Goal: Information Seeking & Learning: Learn about a topic

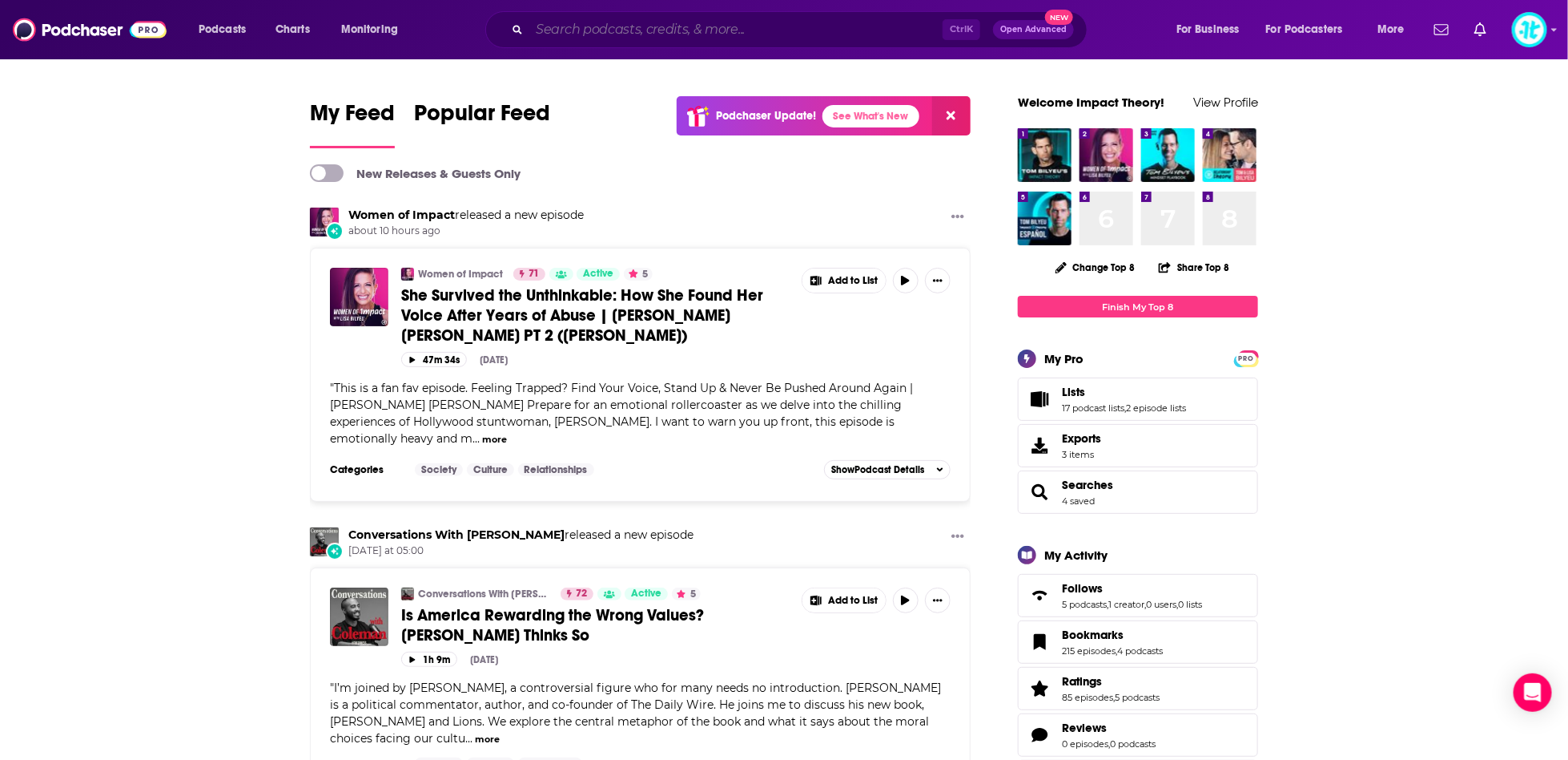
click at [770, 22] on input "Search podcasts, credits, & more..." at bounding box center [736, 30] width 414 height 25
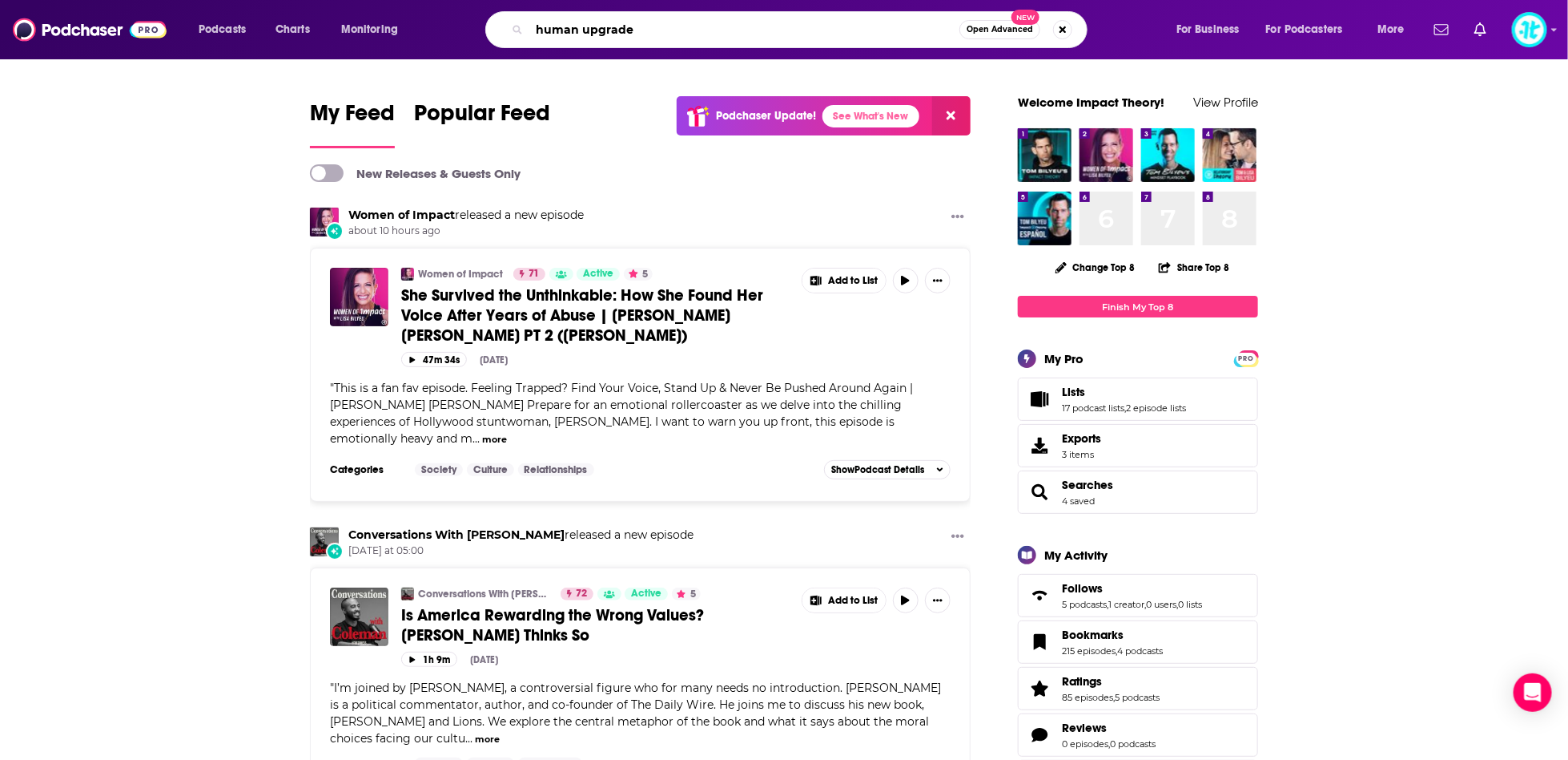
type input "human upgrade"
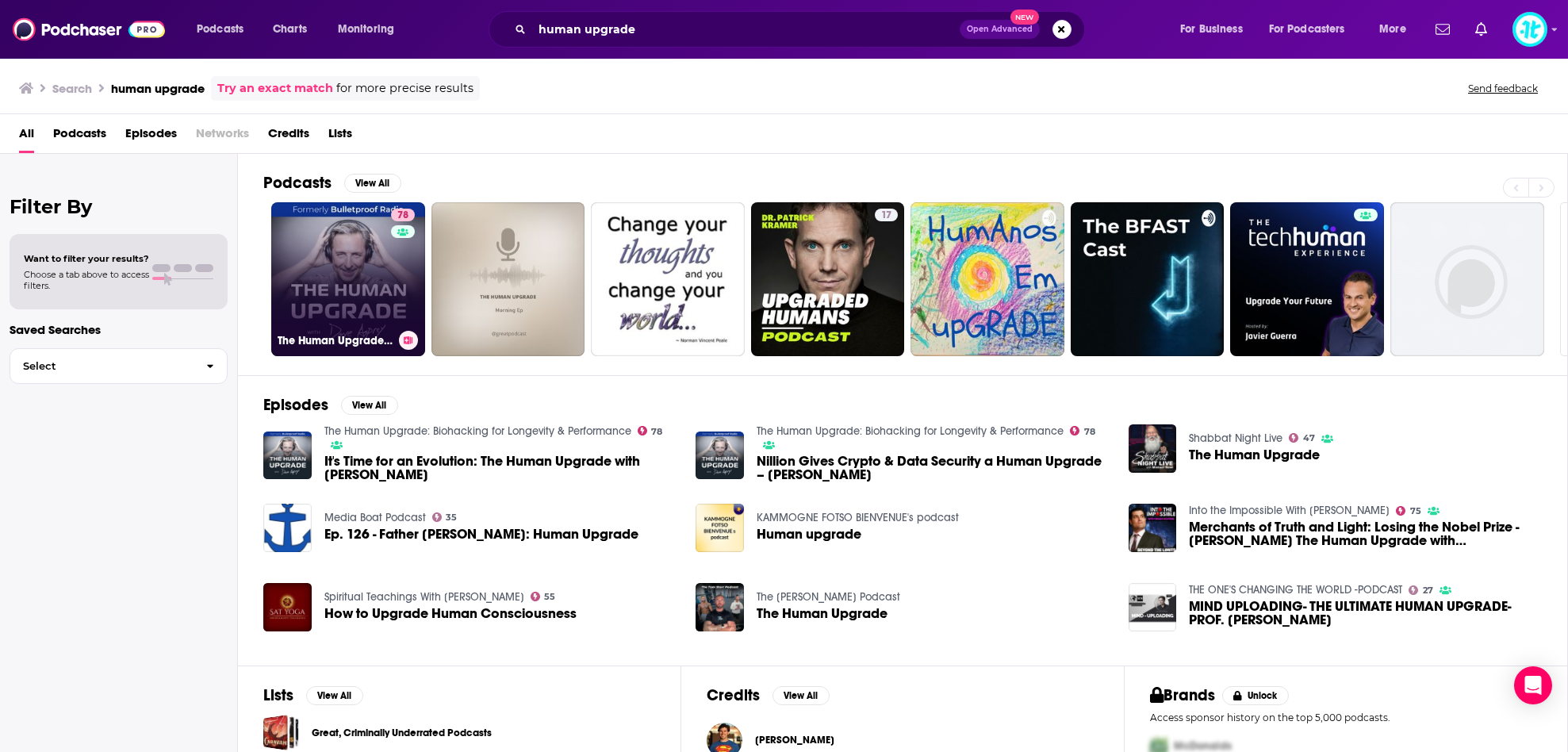
click at [362, 270] on link "78 The Human Upgrade: Biohacking for Longevity & Performance" at bounding box center [349, 279] width 154 height 154
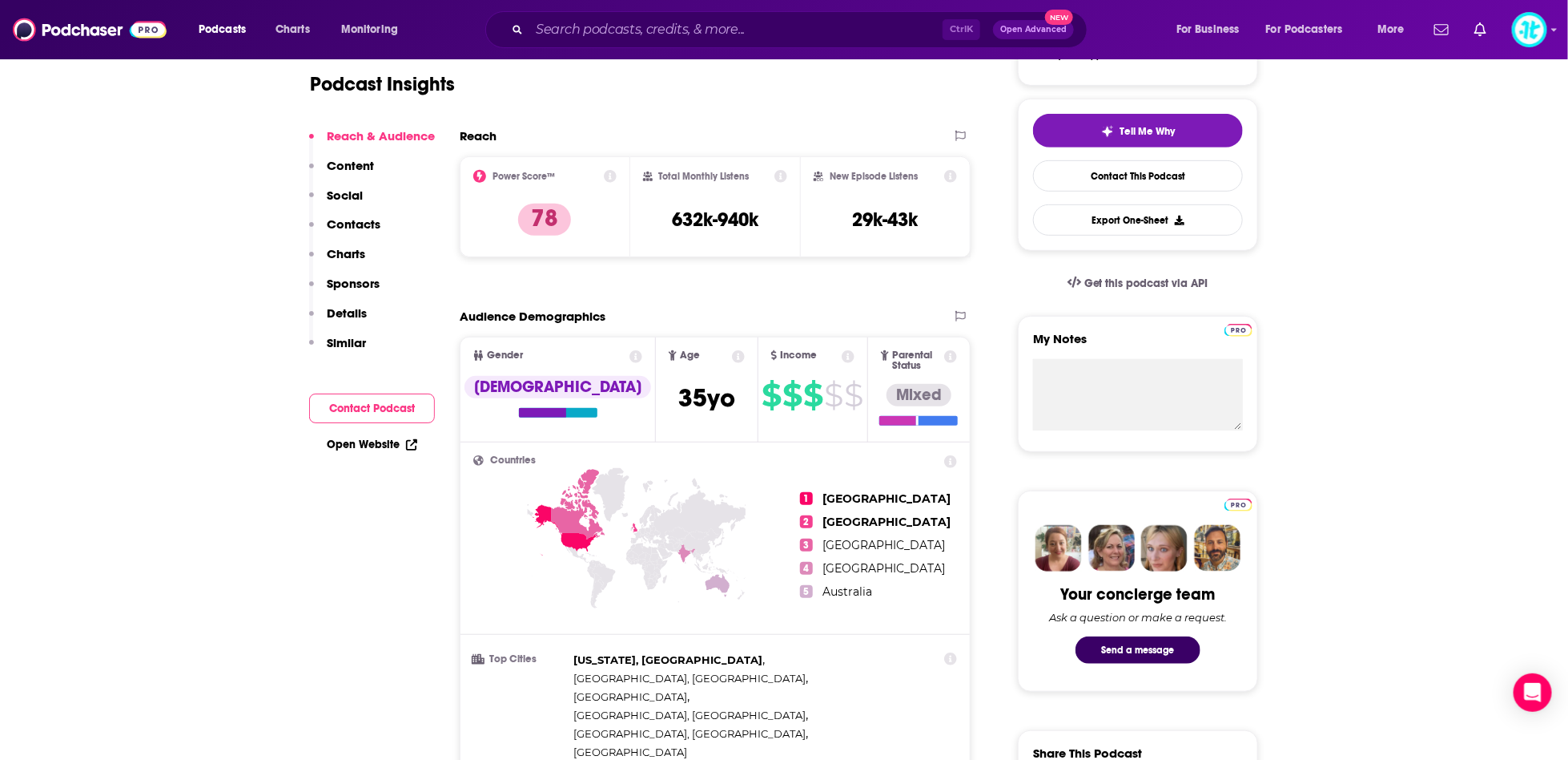
scroll to position [334, 0]
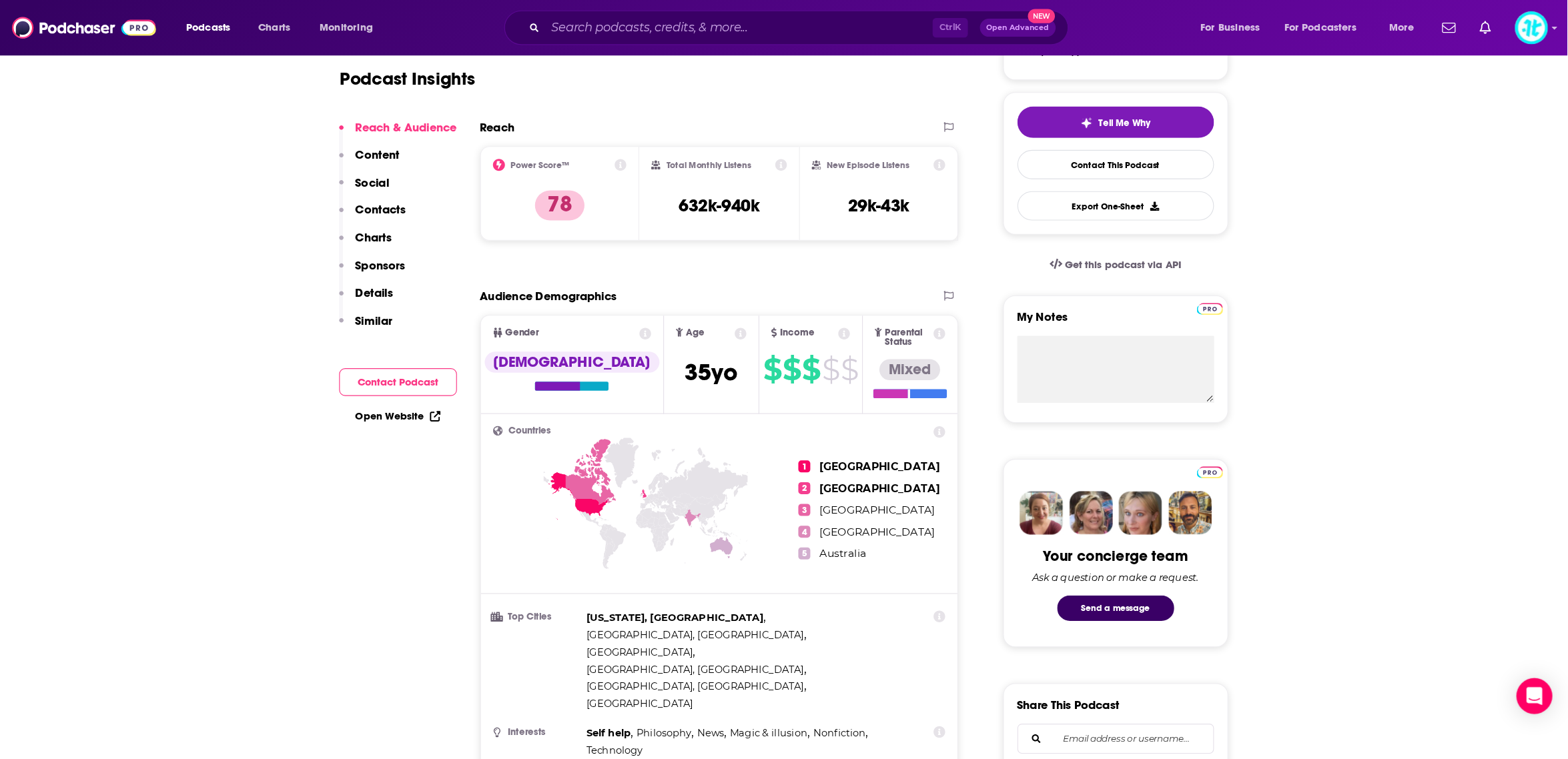
scroll to position [278, 0]
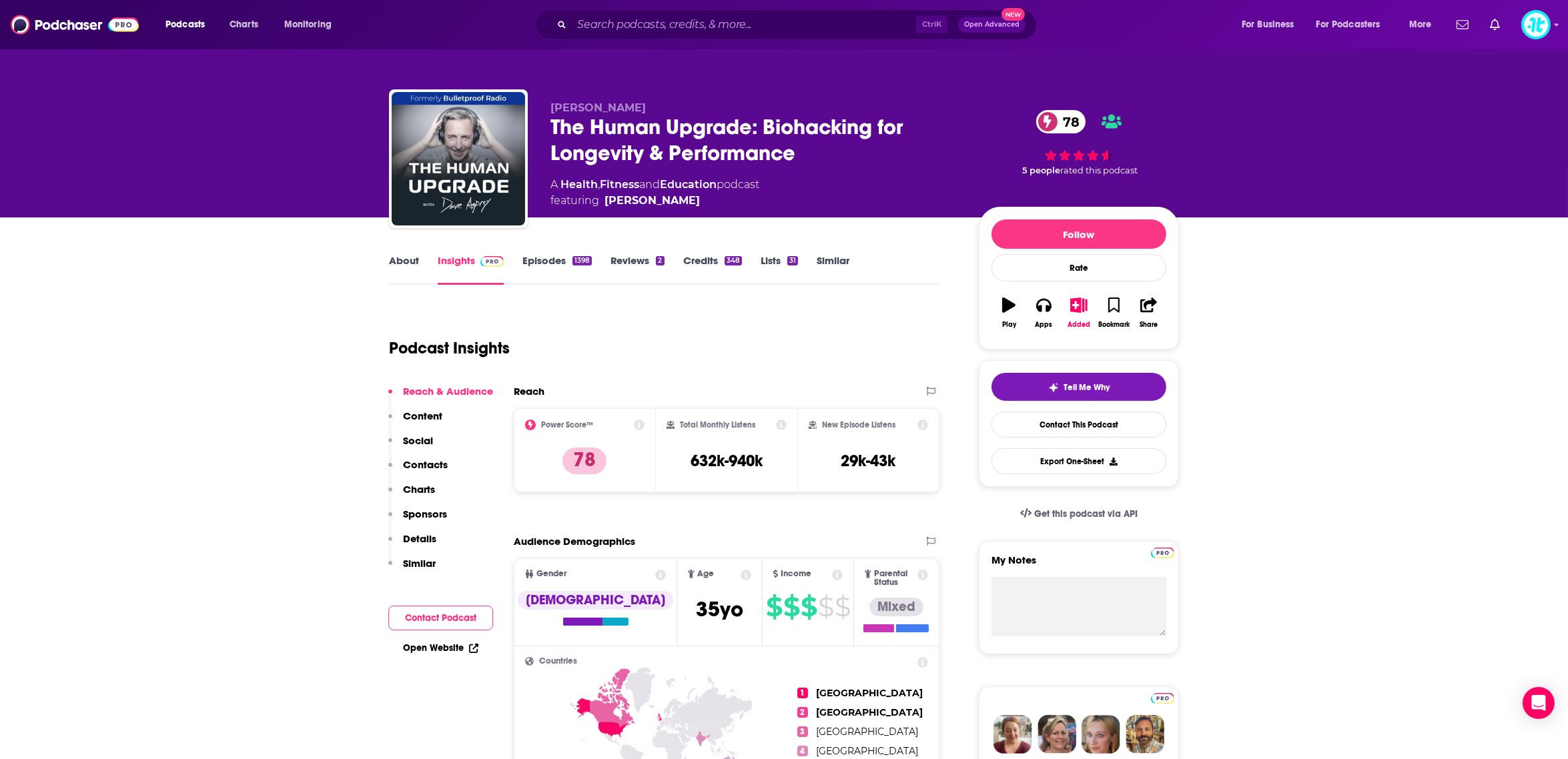
click at [639, 1] on div "Podcasts Charts Monitoring Ctrl K Open Advanced New For Business For Podcasters…" at bounding box center [784, 25] width 1568 height 49
click at [633, 21] on input "Search podcasts, credits, & more..." at bounding box center [744, 25] width 344 height 21
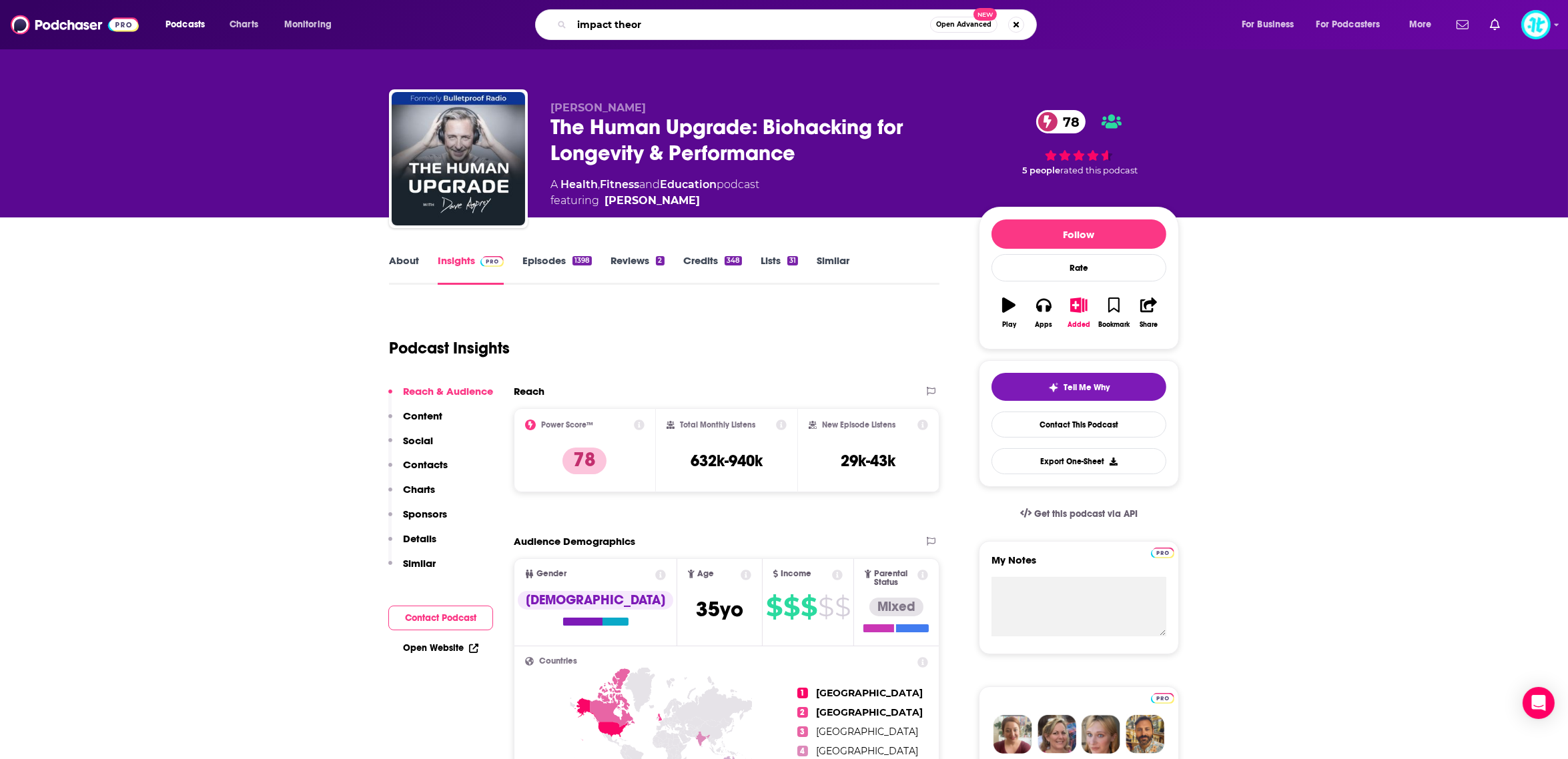
type input "impact theory"
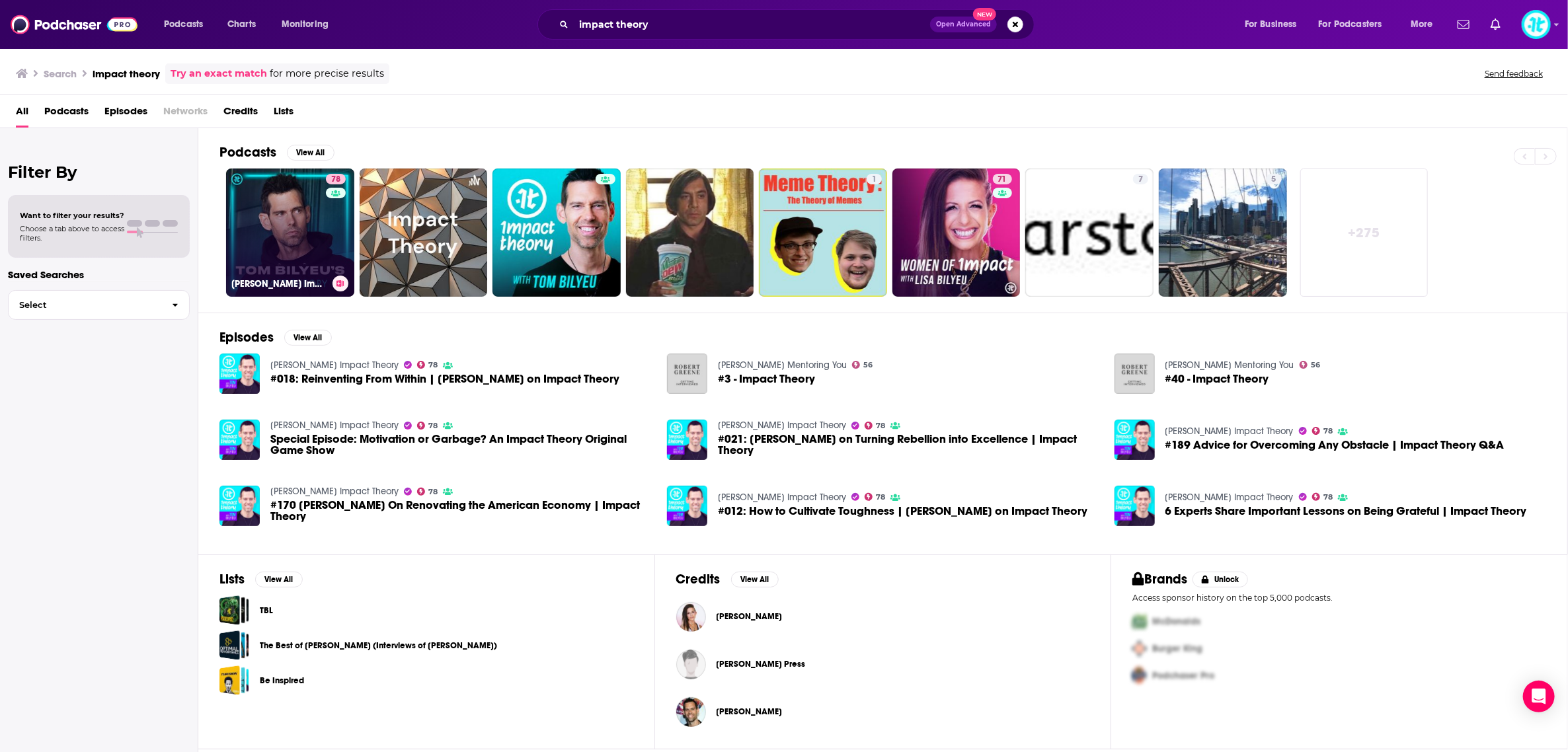
click at [304, 226] on link "78 [PERSON_NAME] Impact Theory" at bounding box center [290, 233] width 128 height 128
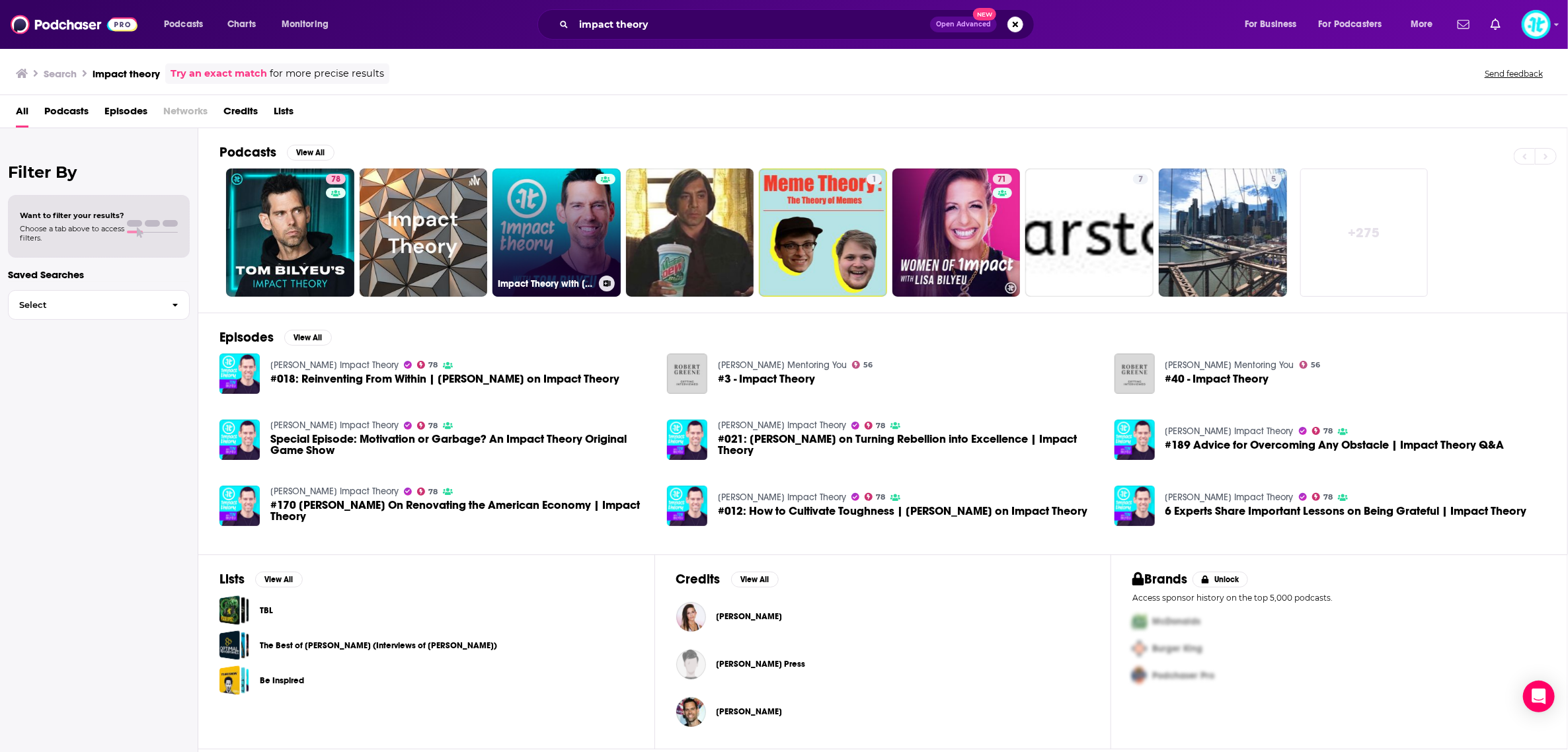
click at [557, 237] on link "Impact Theory with [PERSON_NAME]" at bounding box center [557, 233] width 128 height 128
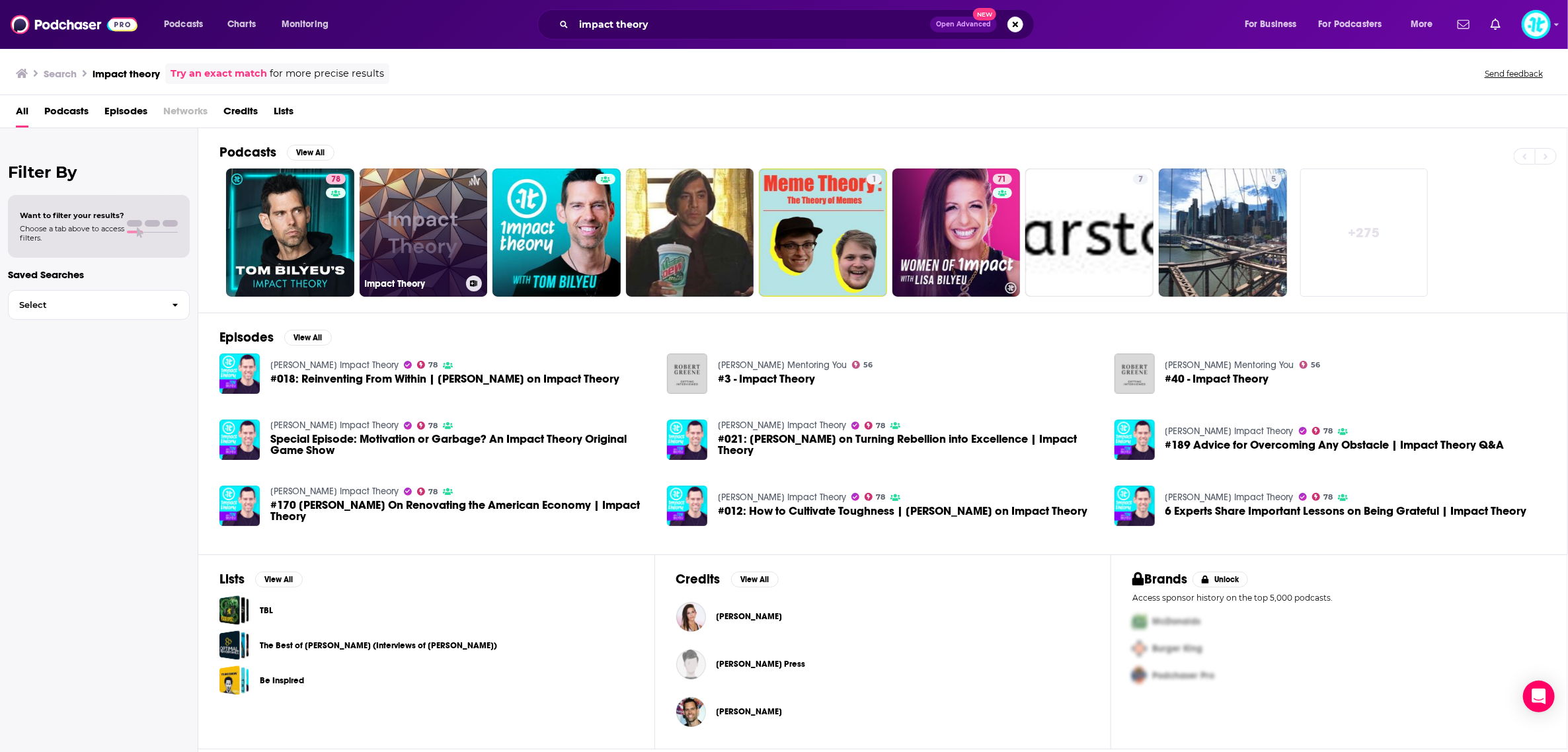
click at [421, 221] on link "Impact Theory" at bounding box center [424, 233] width 128 height 128
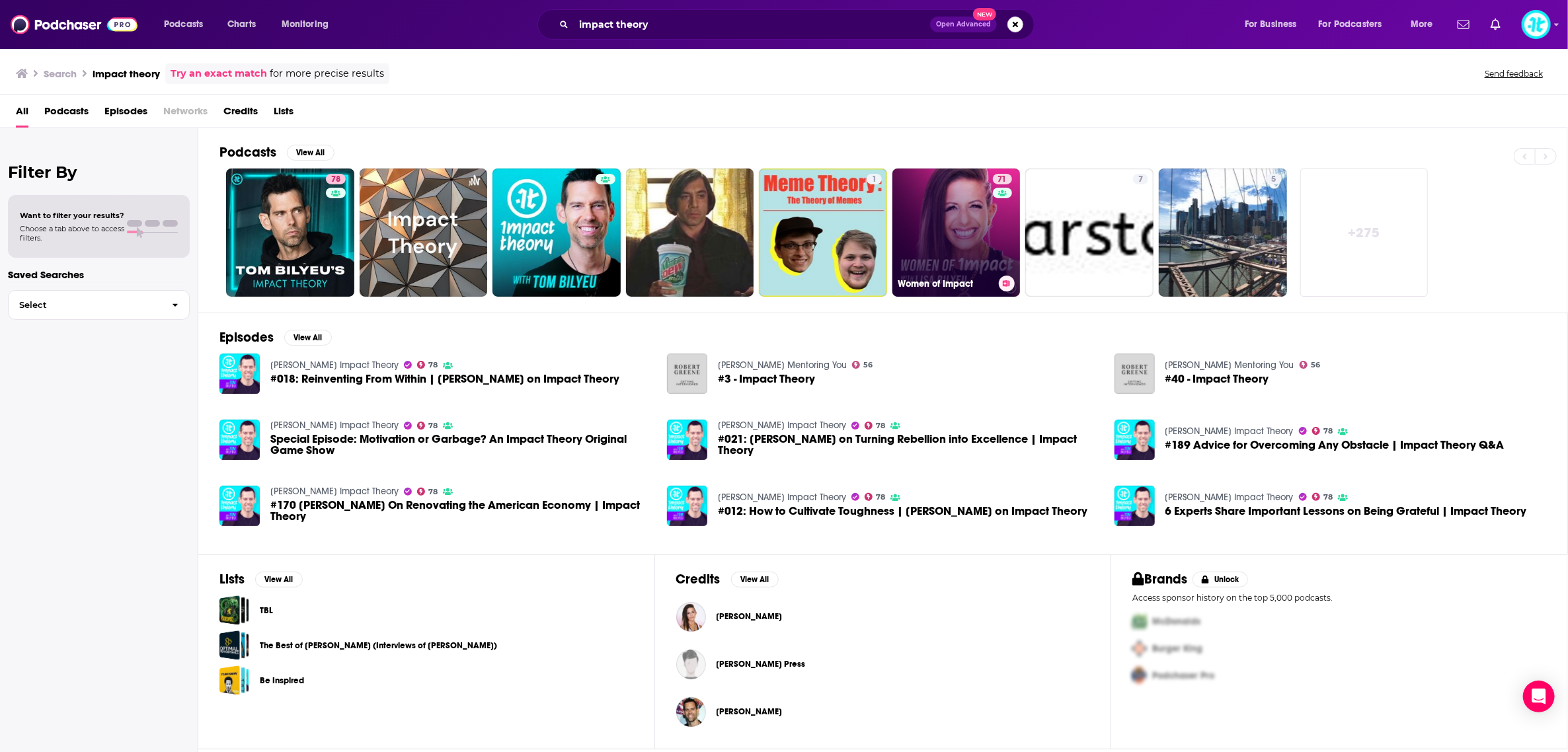
click at [963, 256] on link "71 Women of Impact" at bounding box center [956, 233] width 128 height 128
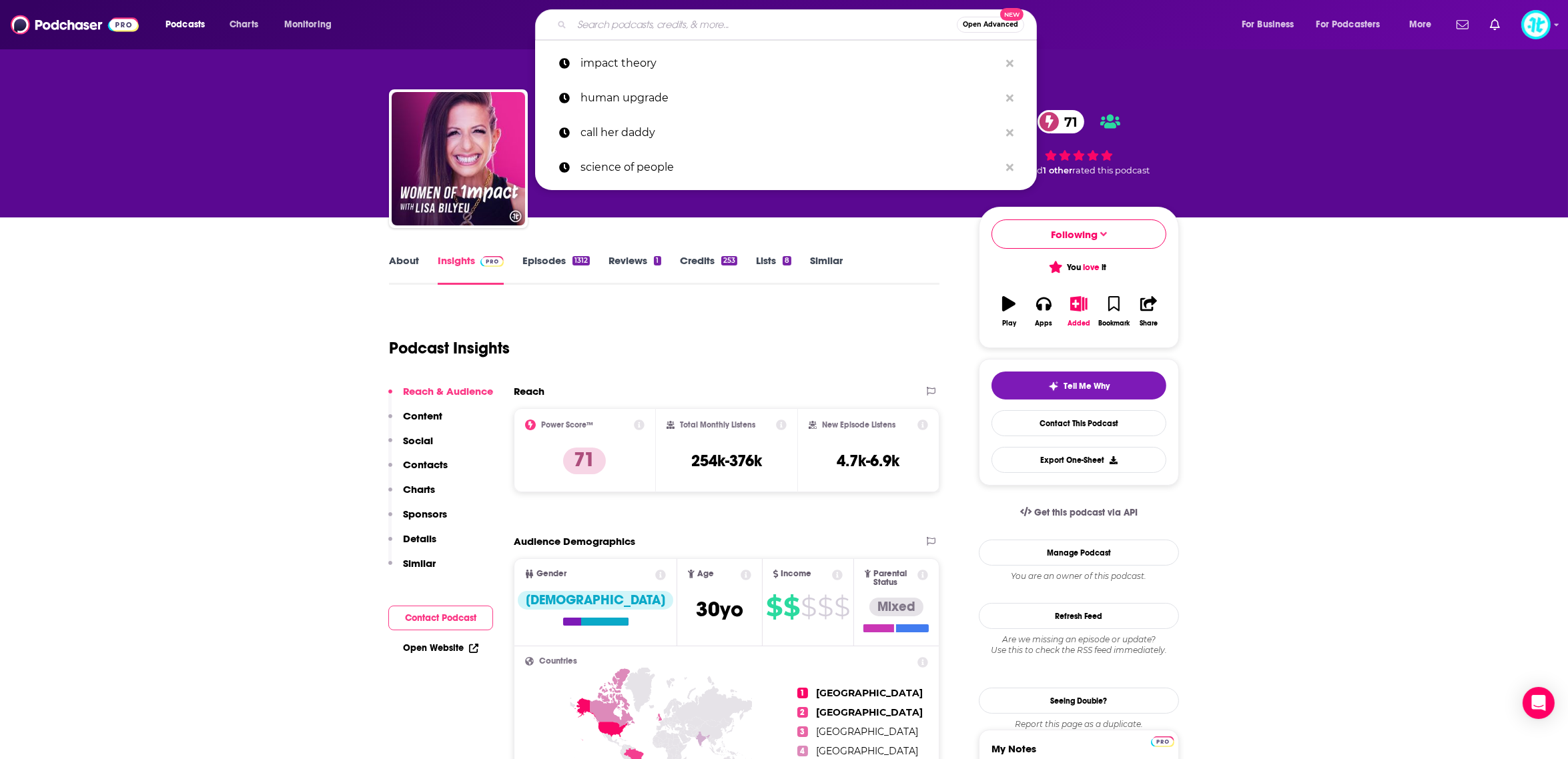
click at [617, 26] on input "Search podcasts, credits, & more..." at bounding box center [764, 25] width 385 height 21
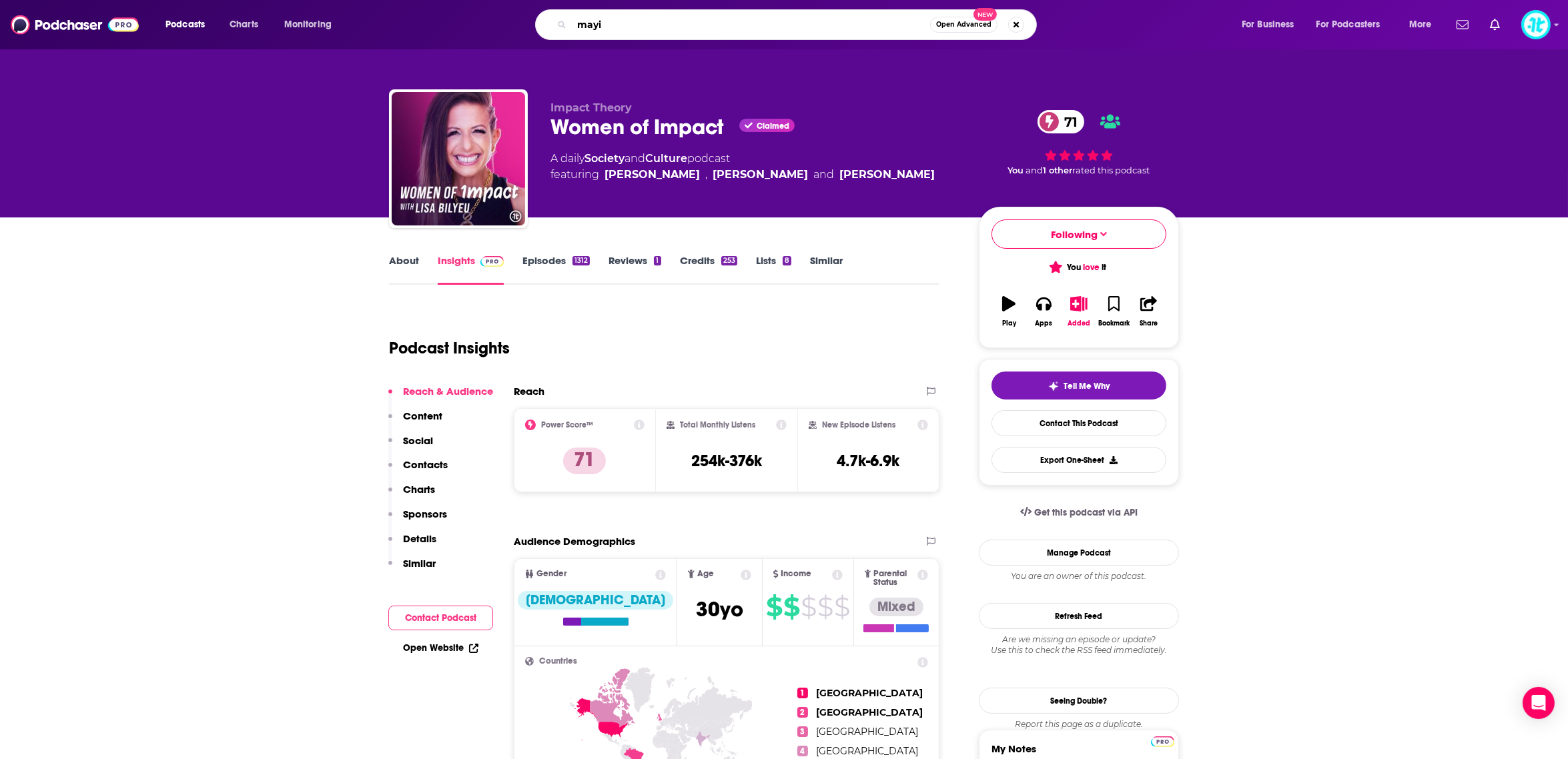
type input "mayim"
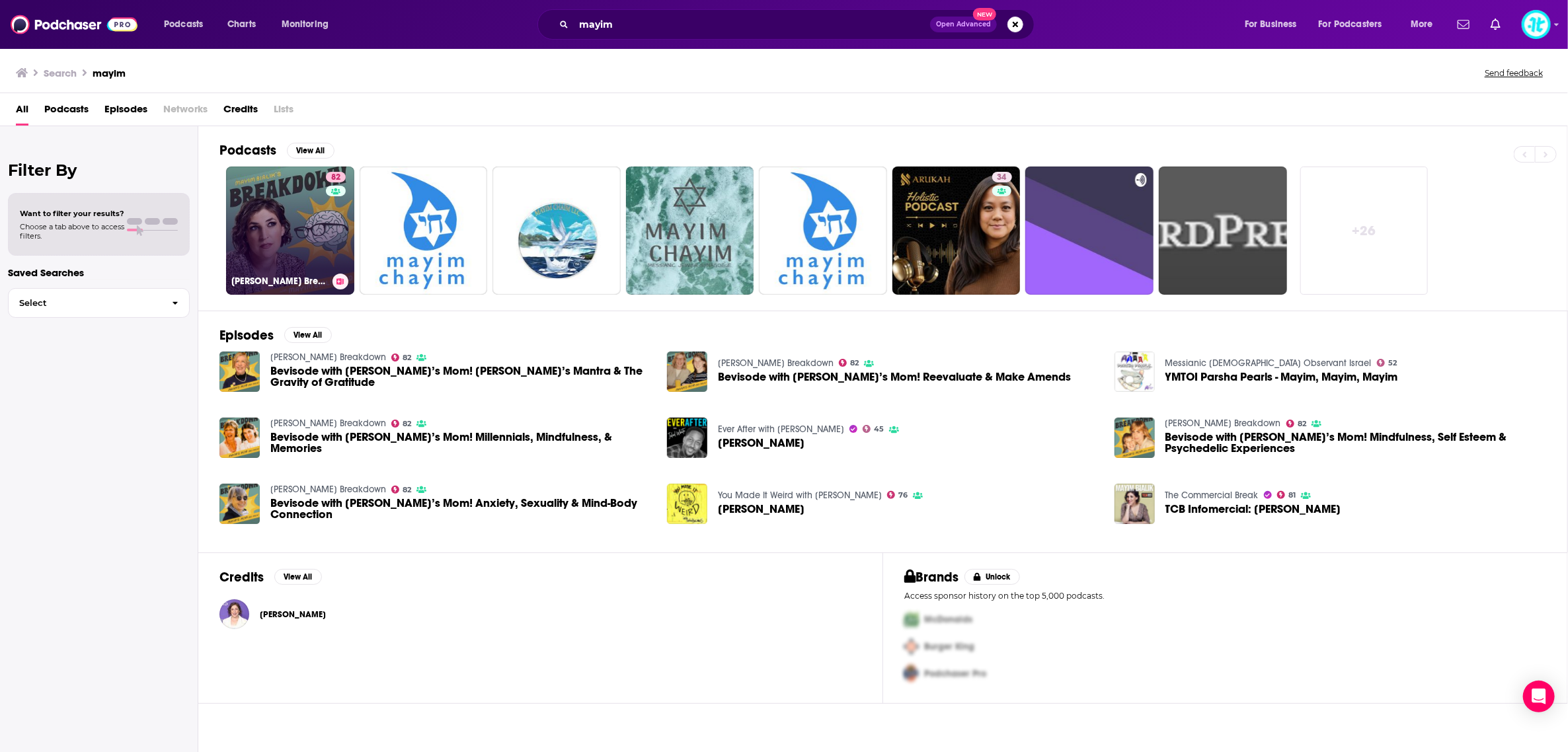
click at [311, 244] on link "82 [PERSON_NAME] Breakdown" at bounding box center [290, 230] width 128 height 128
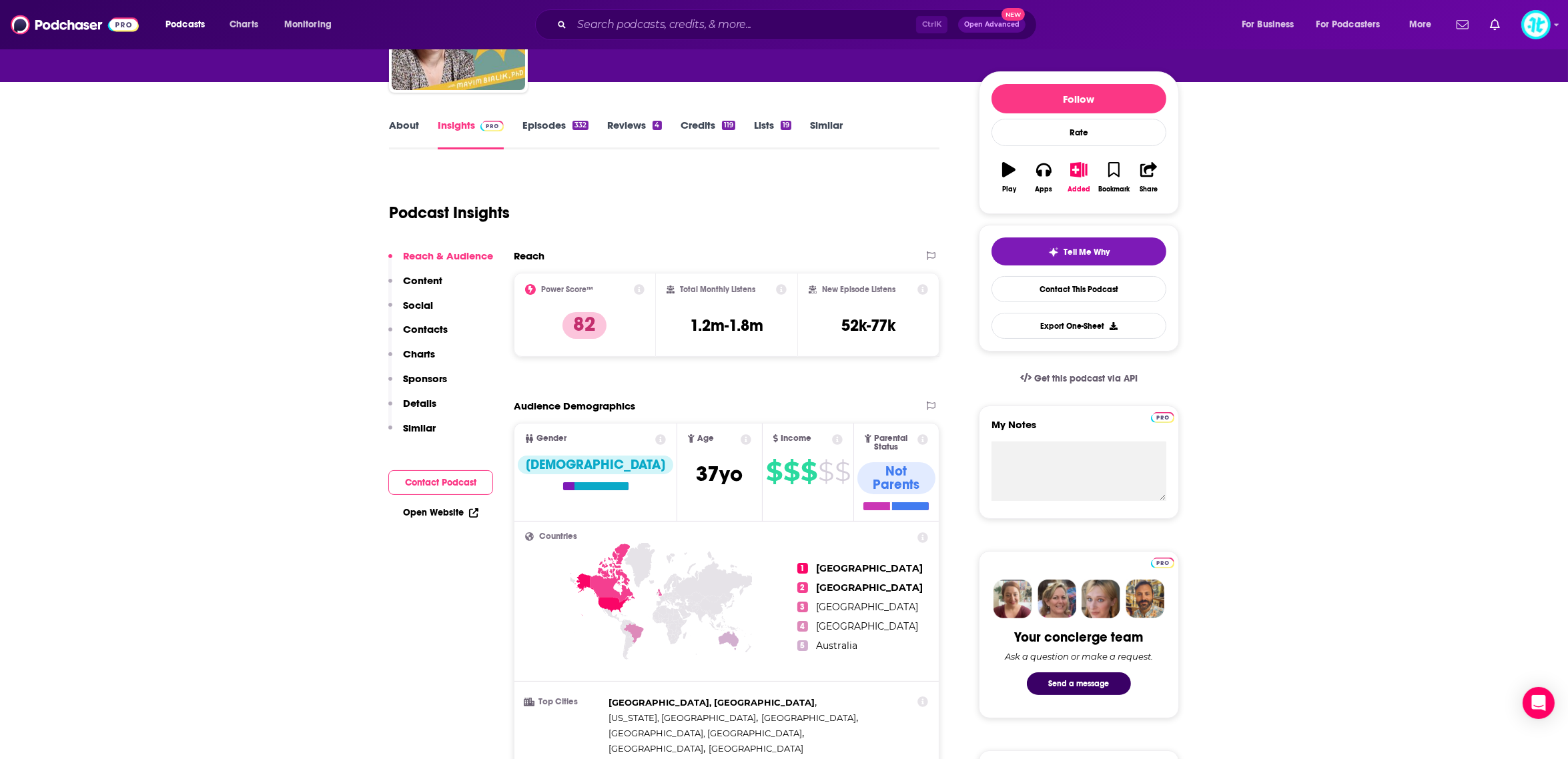
scroll to position [134, 0]
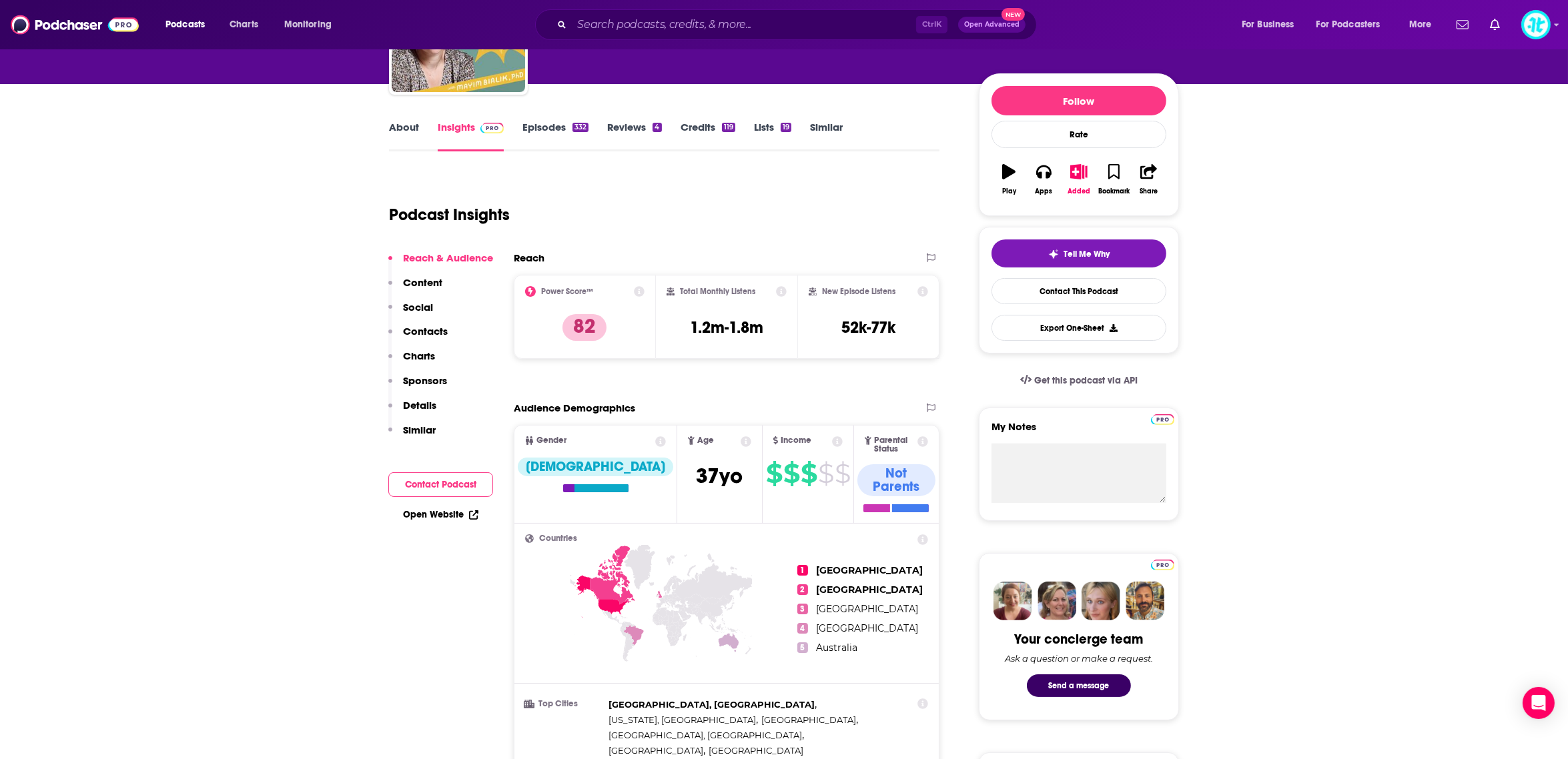
click at [422, 309] on p "Social" at bounding box center [417, 307] width 30 height 13
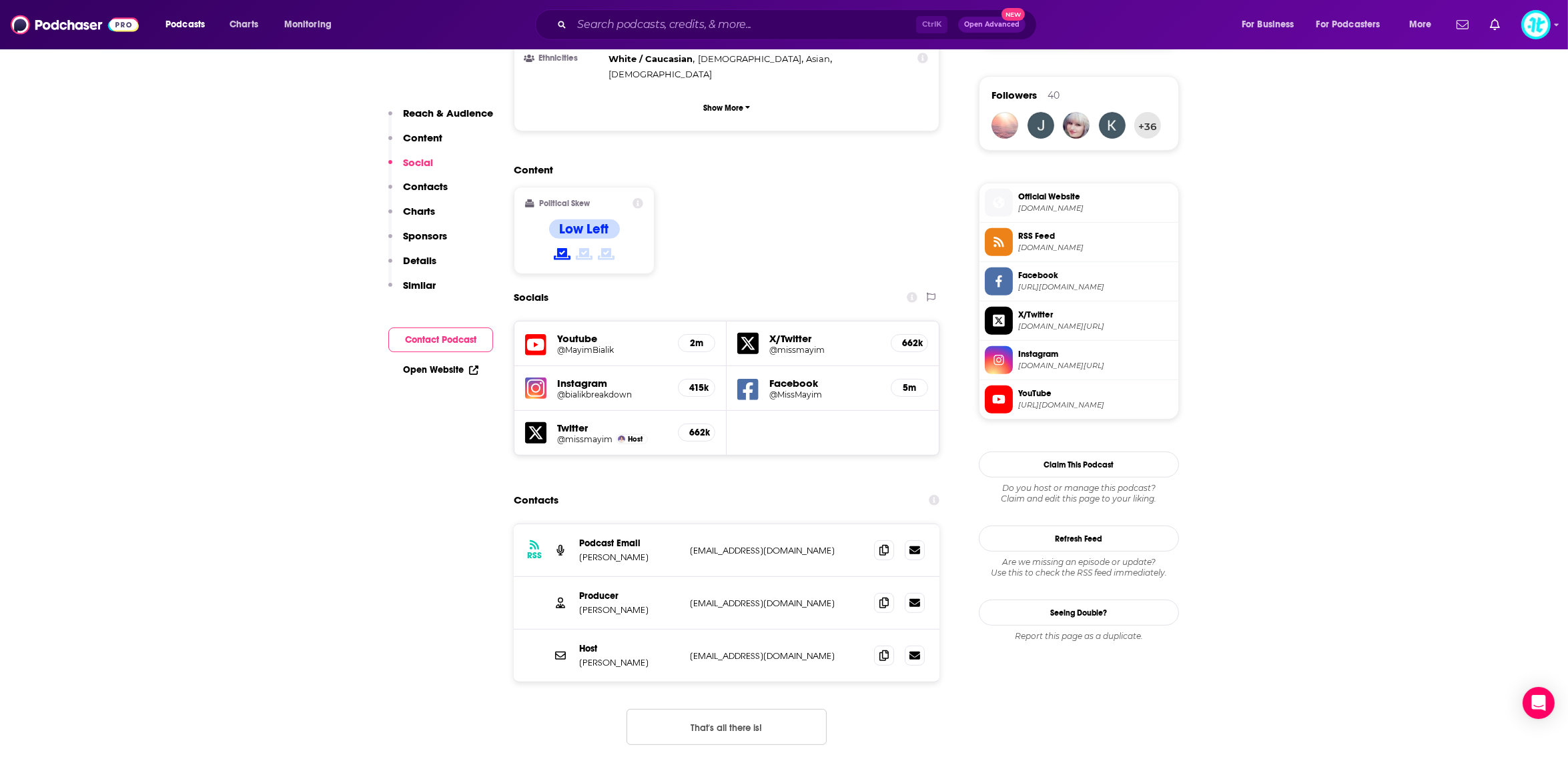
scroll to position [926, 0]
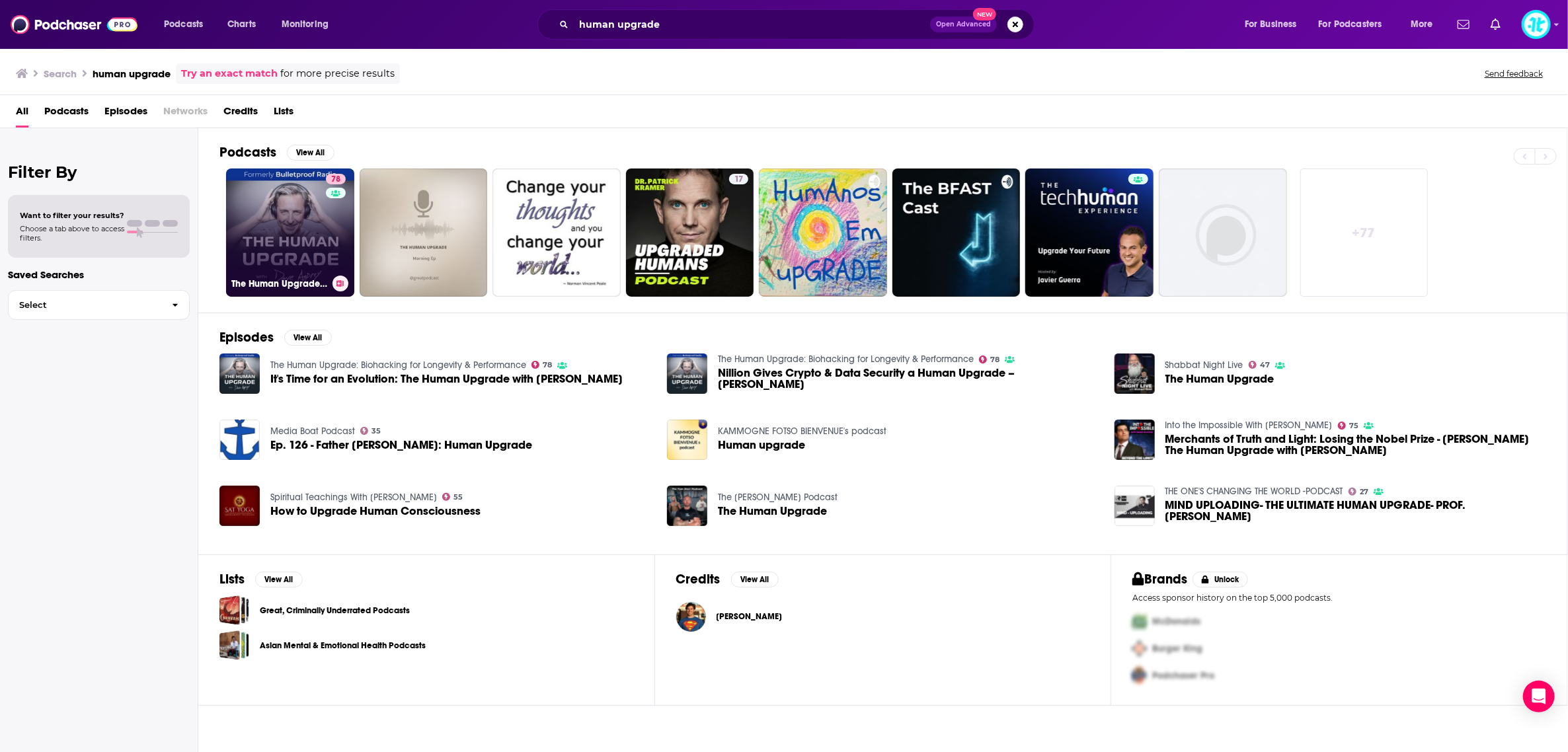
click at [318, 226] on link "78 The Human Upgrade: Biohacking for Longevity & Performance" at bounding box center [290, 233] width 128 height 128
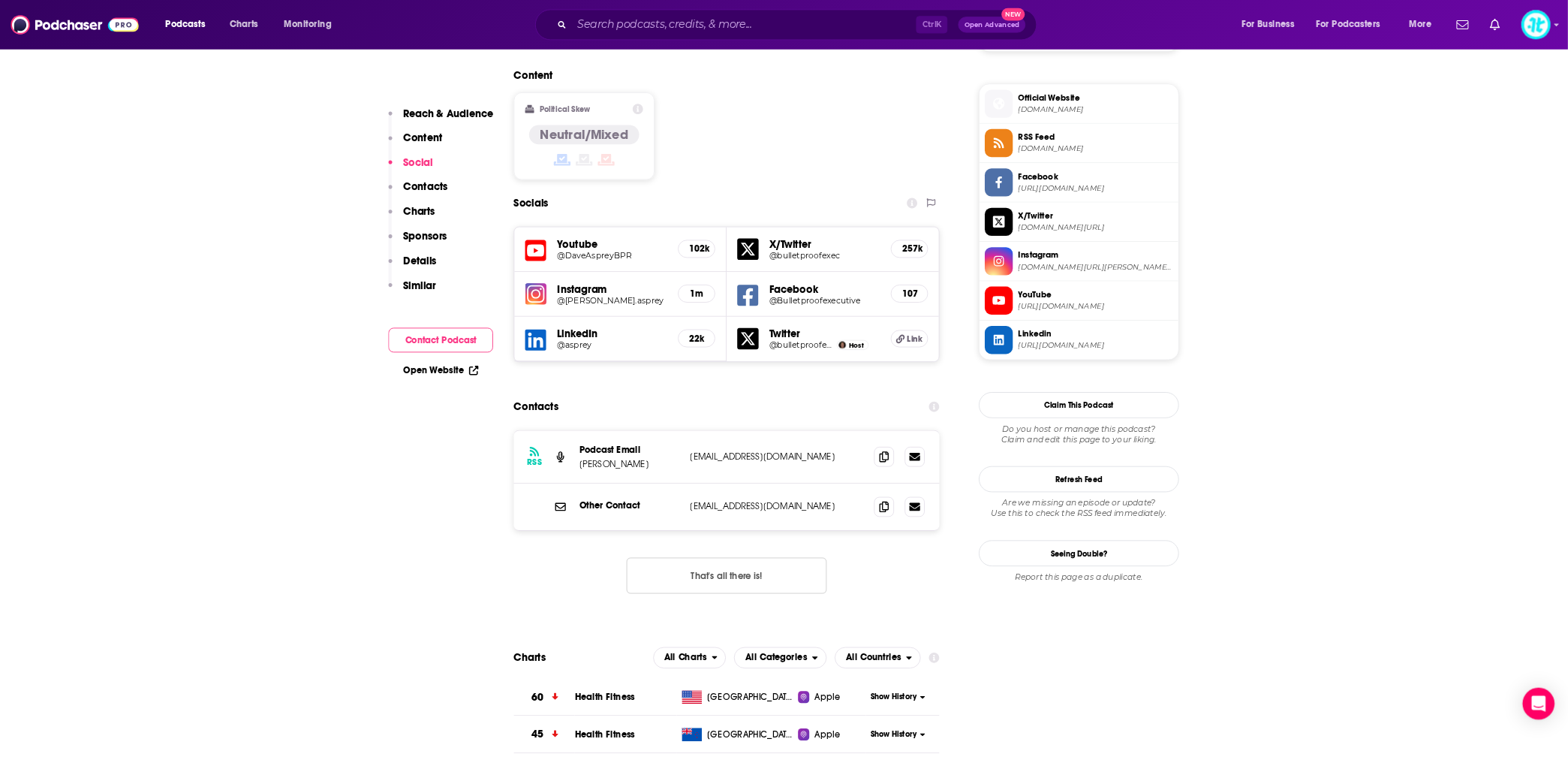
scroll to position [1201, 0]
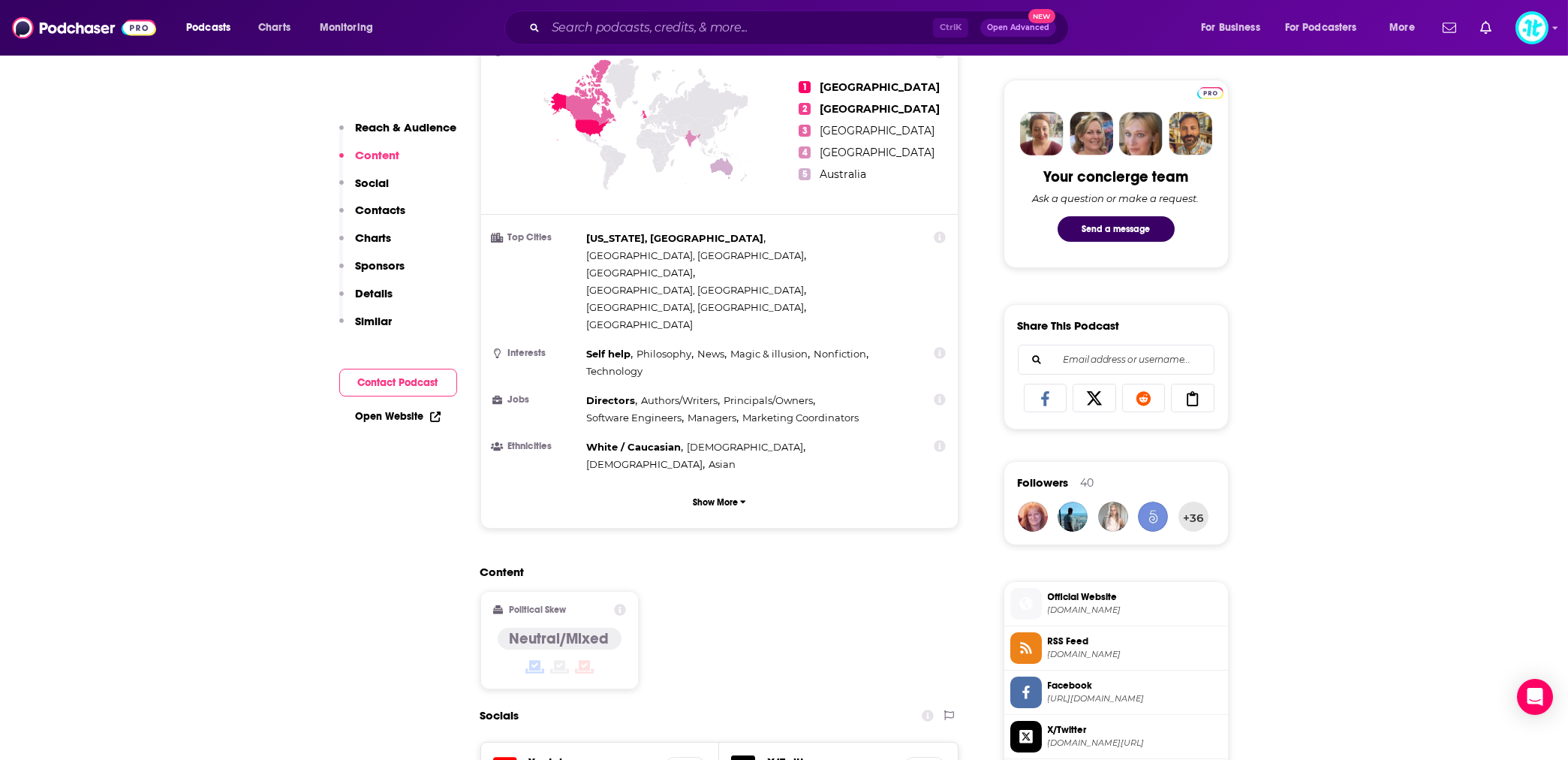
scroll to position [667, 0]
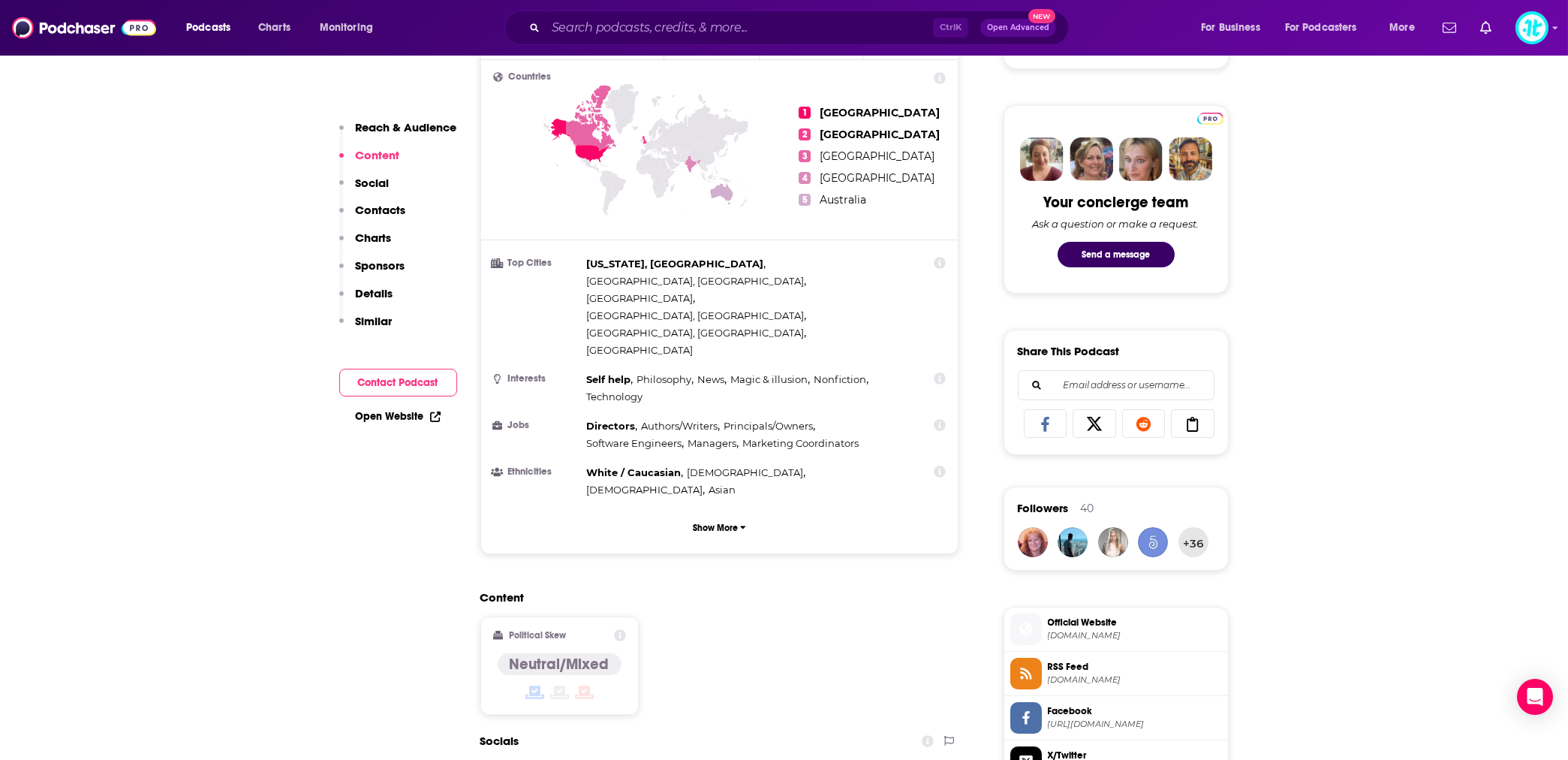
click at [376, 211] on p "Contacts" at bounding box center [381, 210] width 51 height 14
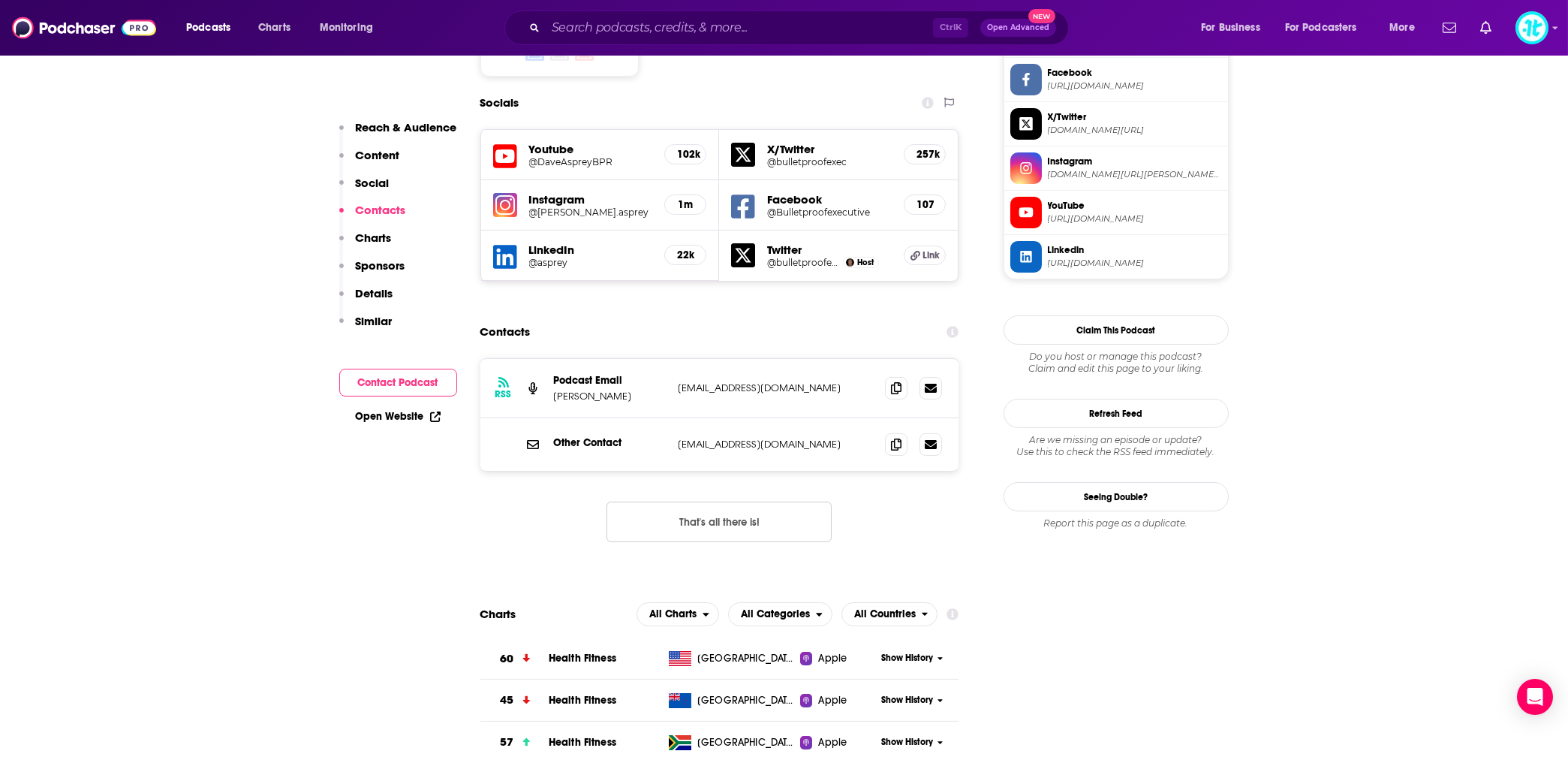
scroll to position [1324, 0]
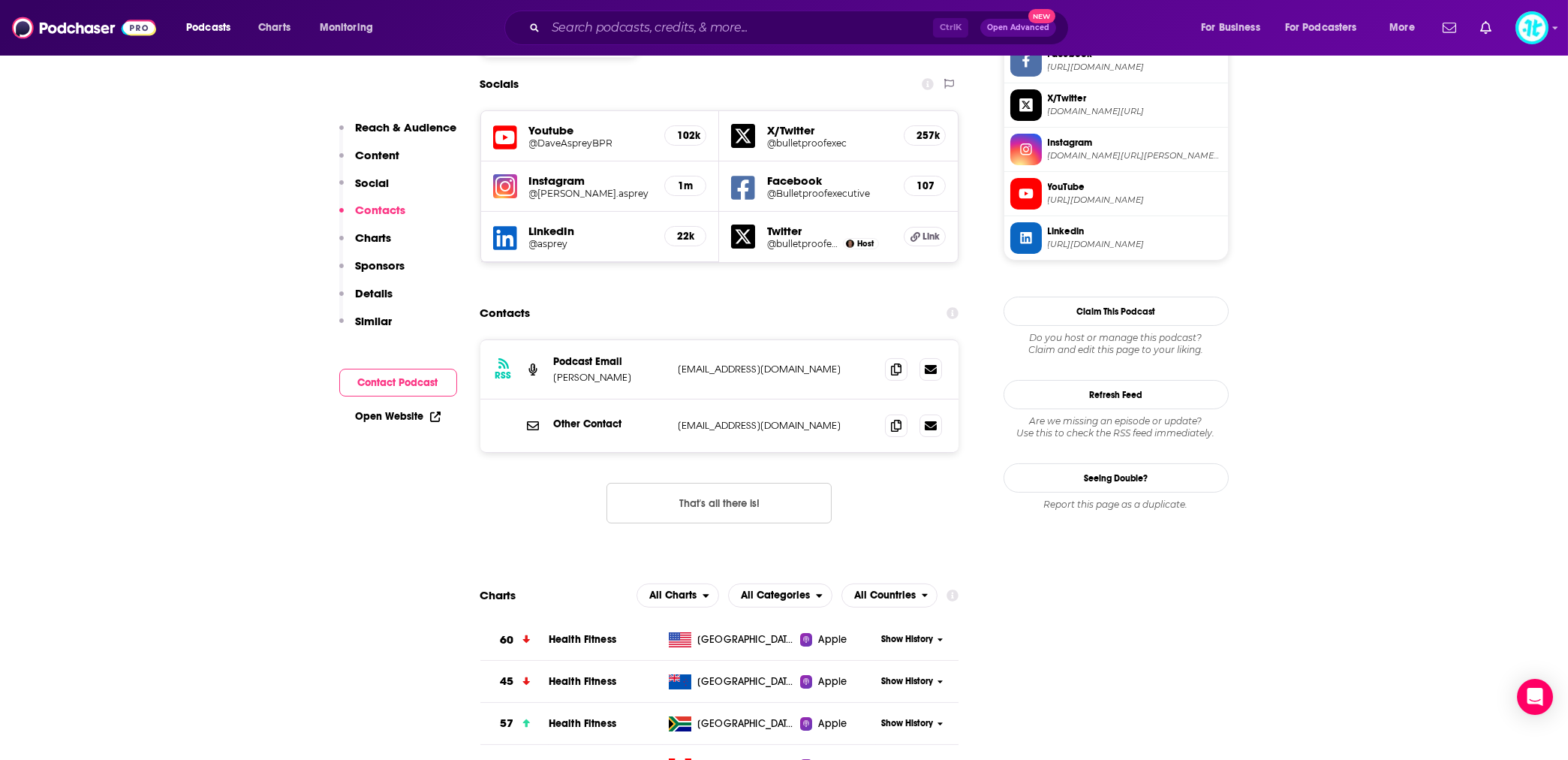
click at [375, 244] on p "Charts" at bounding box center [374, 237] width 36 height 14
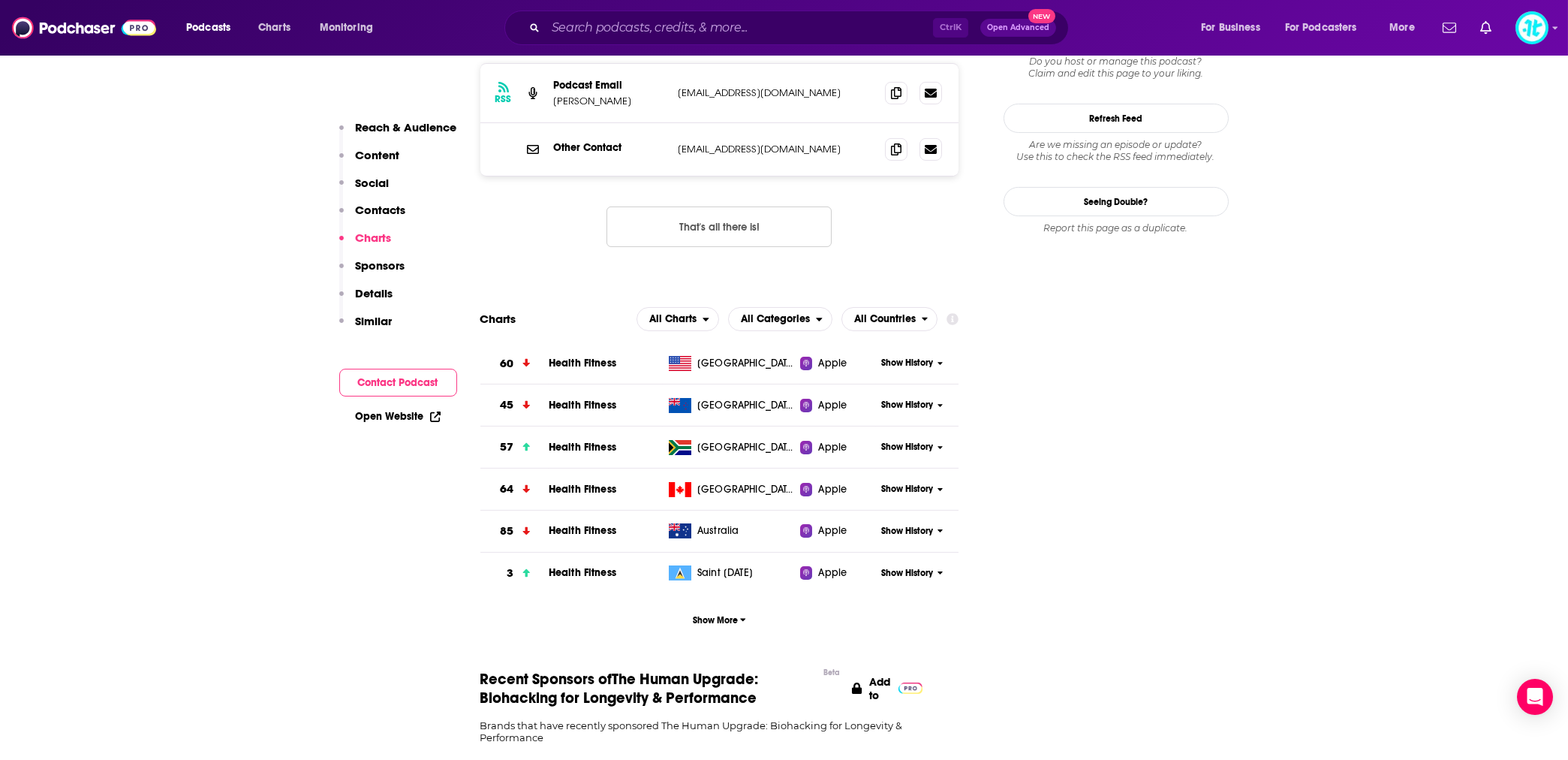
scroll to position [1608, 0]
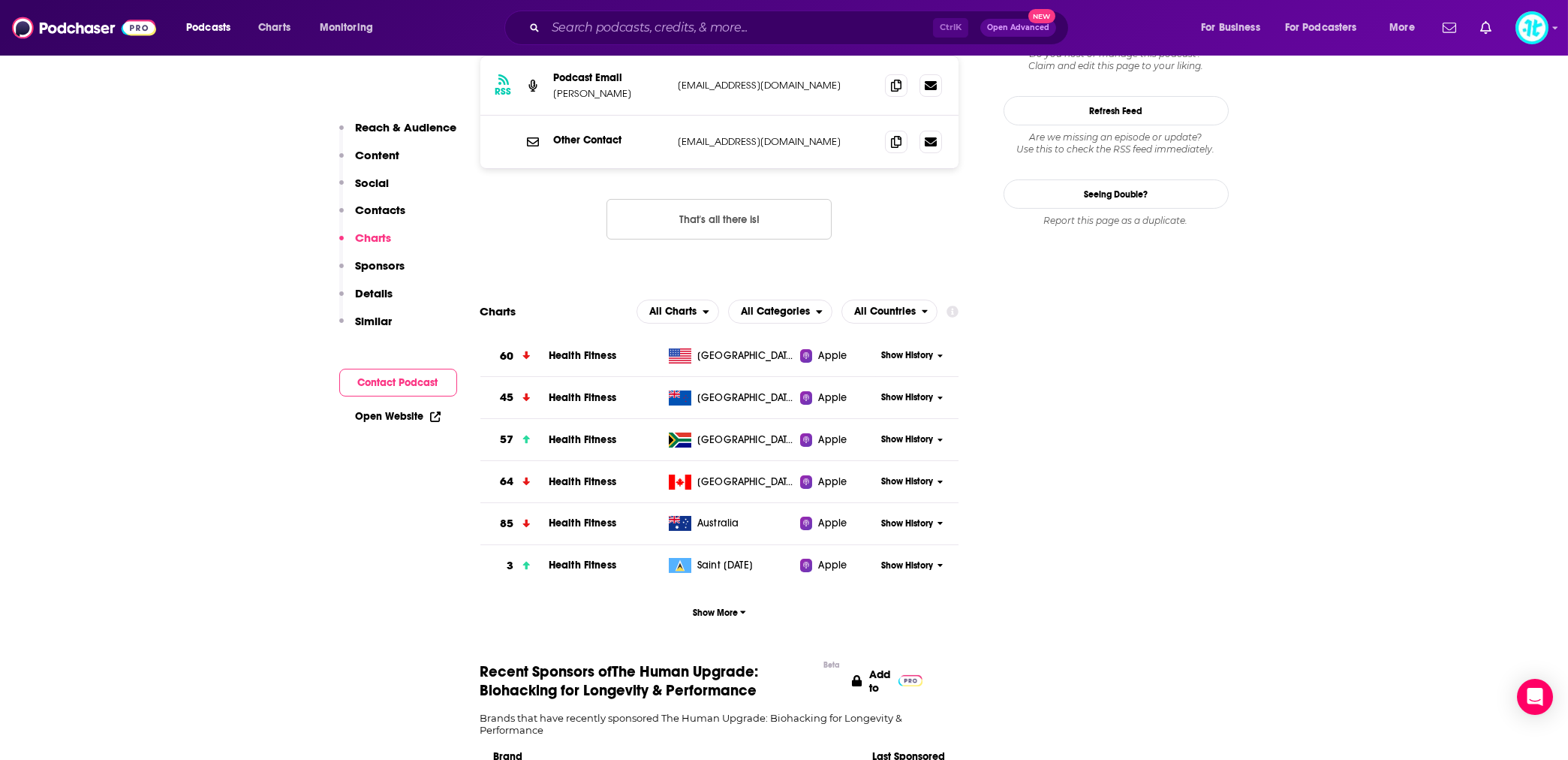
click at [373, 267] on p "Sponsors" at bounding box center [380, 266] width 50 height 14
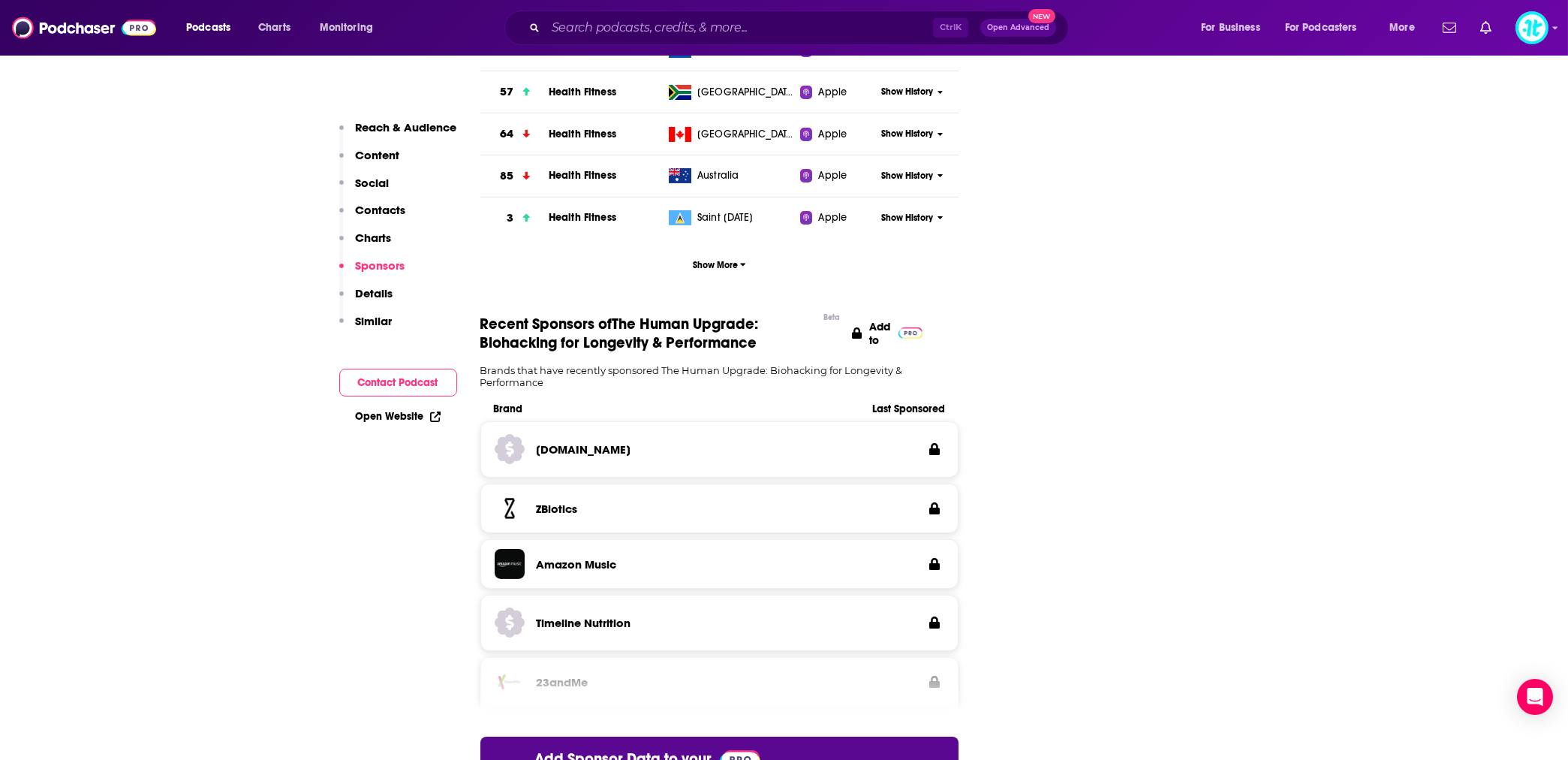
scroll to position [1973, 0]
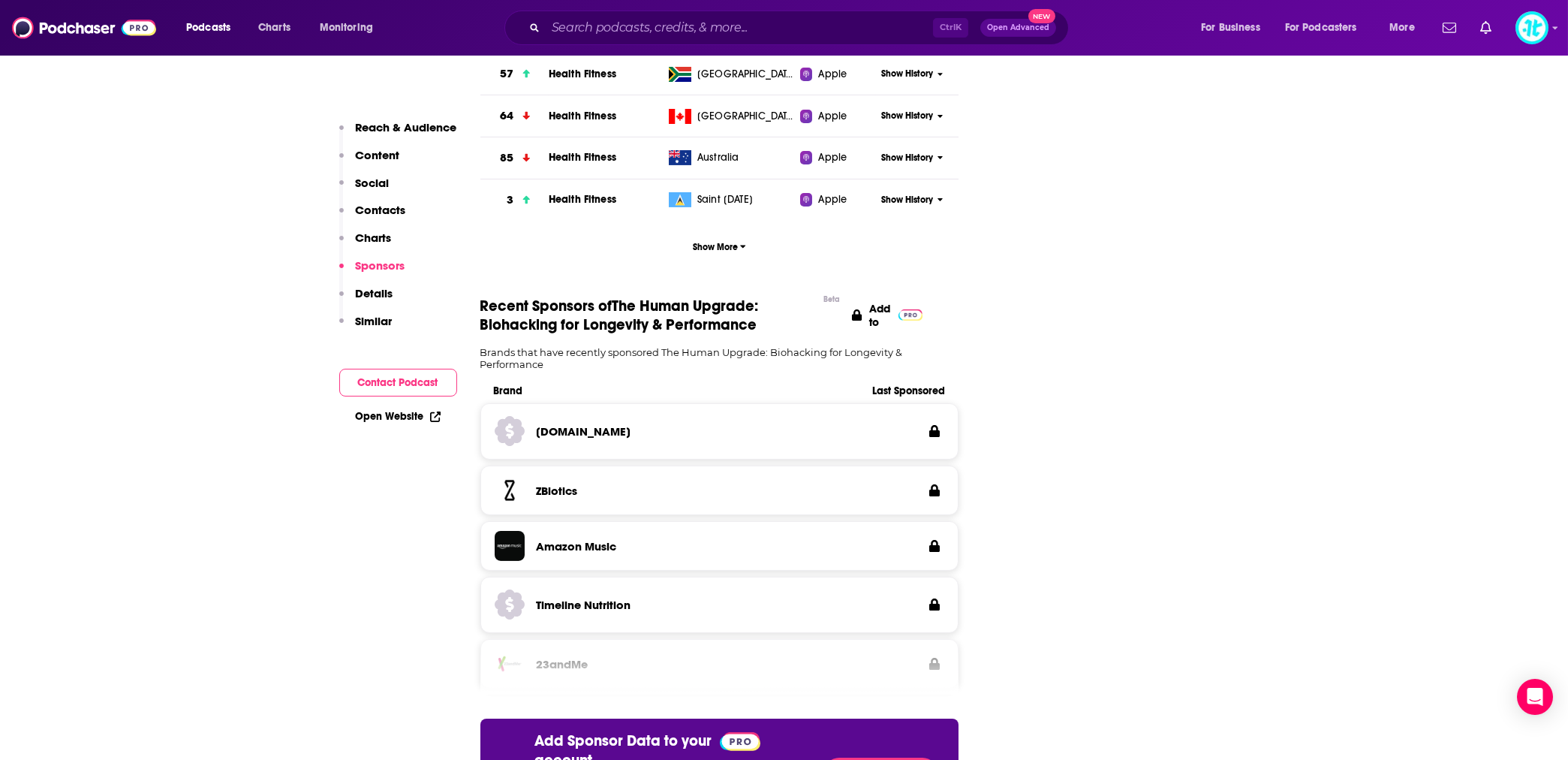
click at [375, 286] on p "Details" at bounding box center [374, 293] width 37 height 14
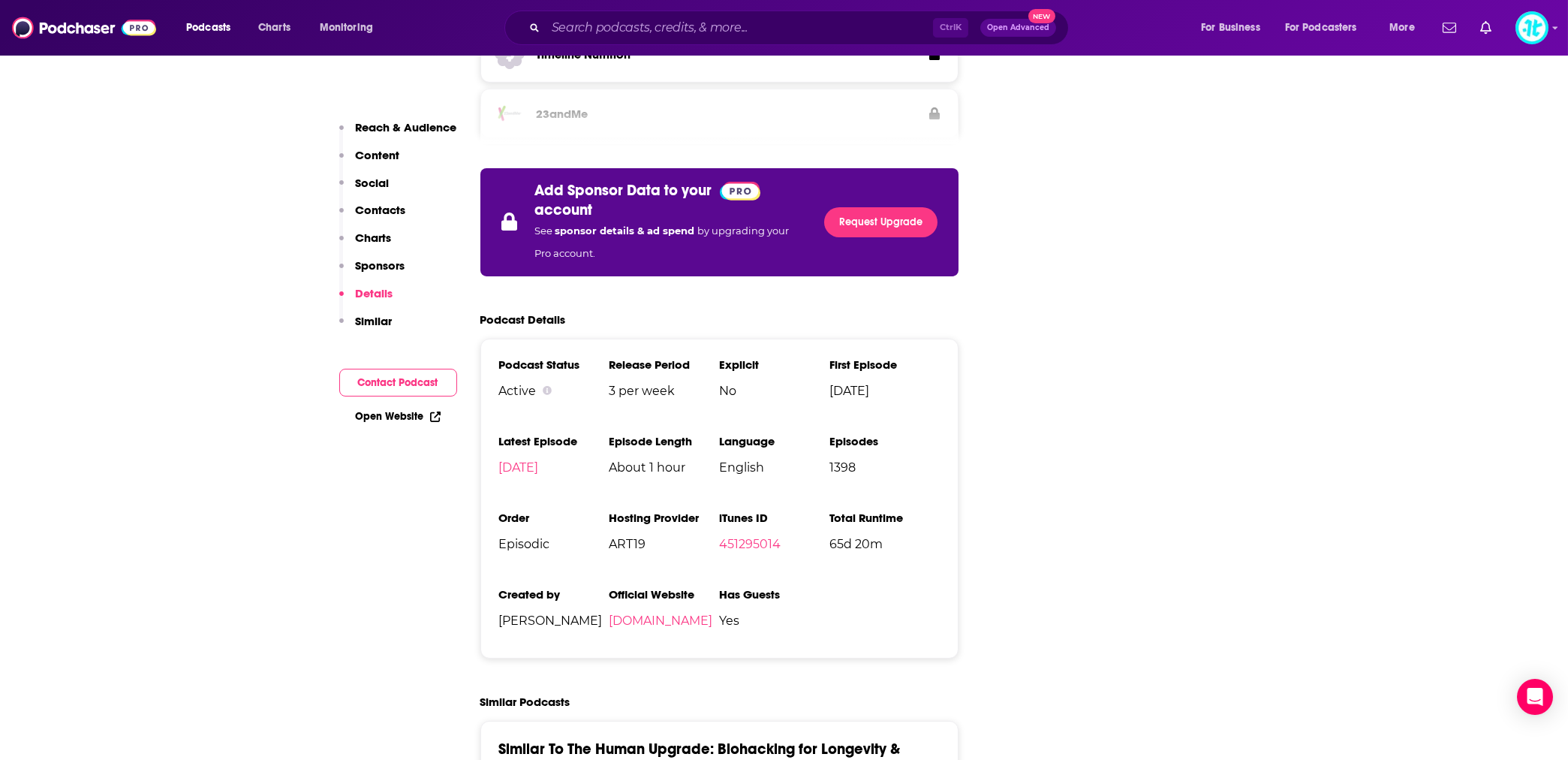
scroll to position [2535, 0]
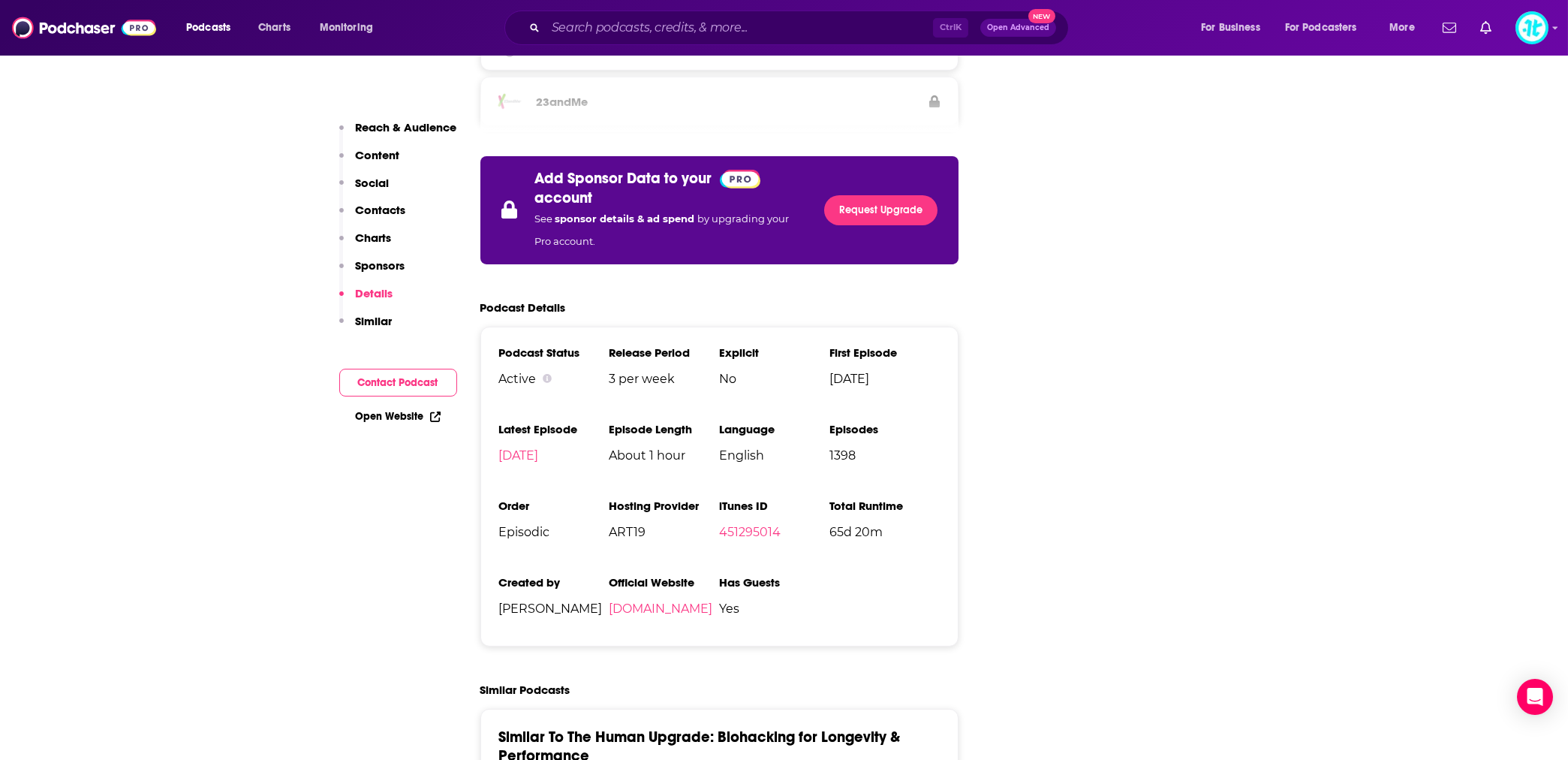
click at [364, 319] on p "Similar" at bounding box center [374, 321] width 37 height 14
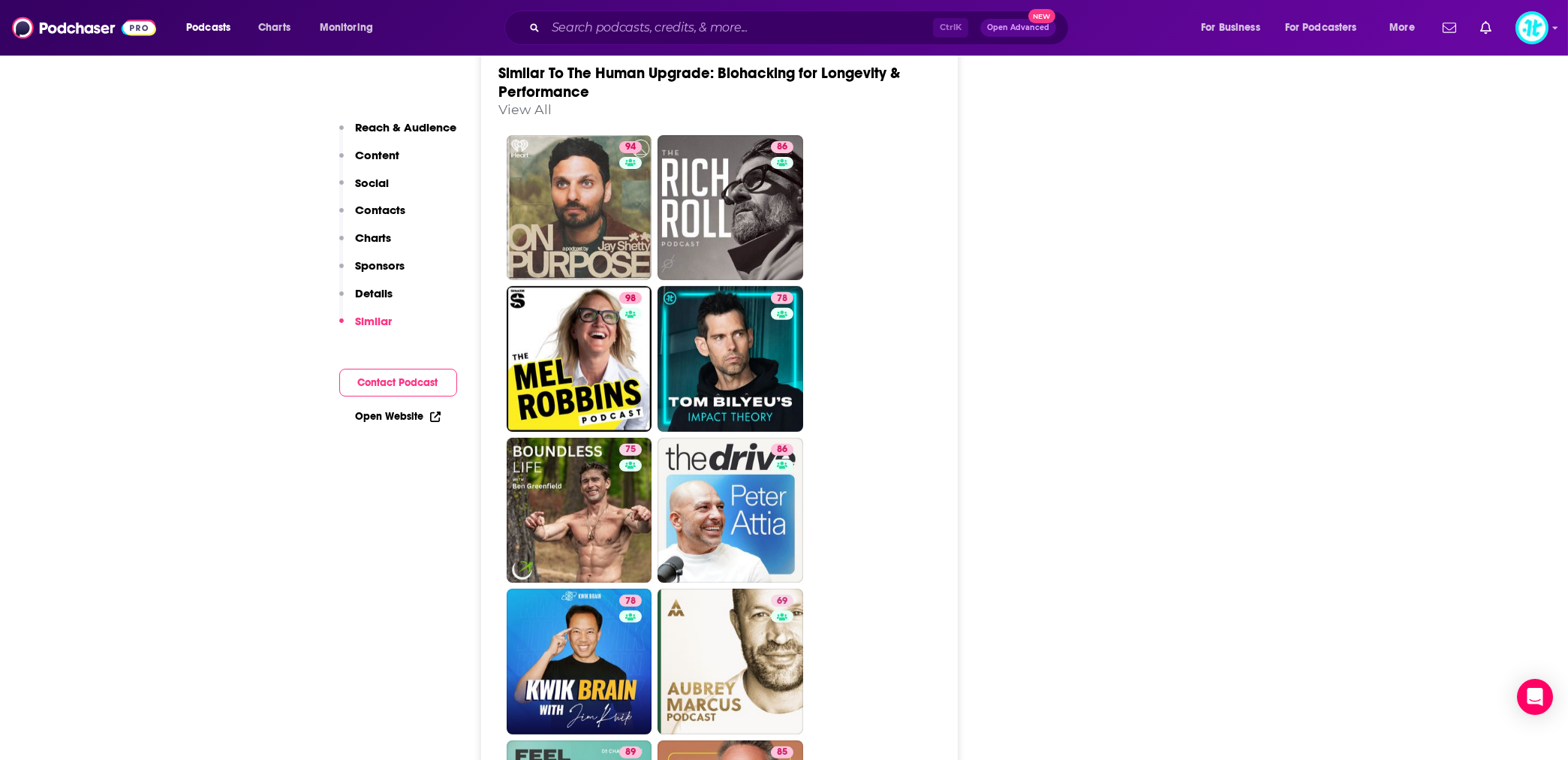
scroll to position [3190, 0]
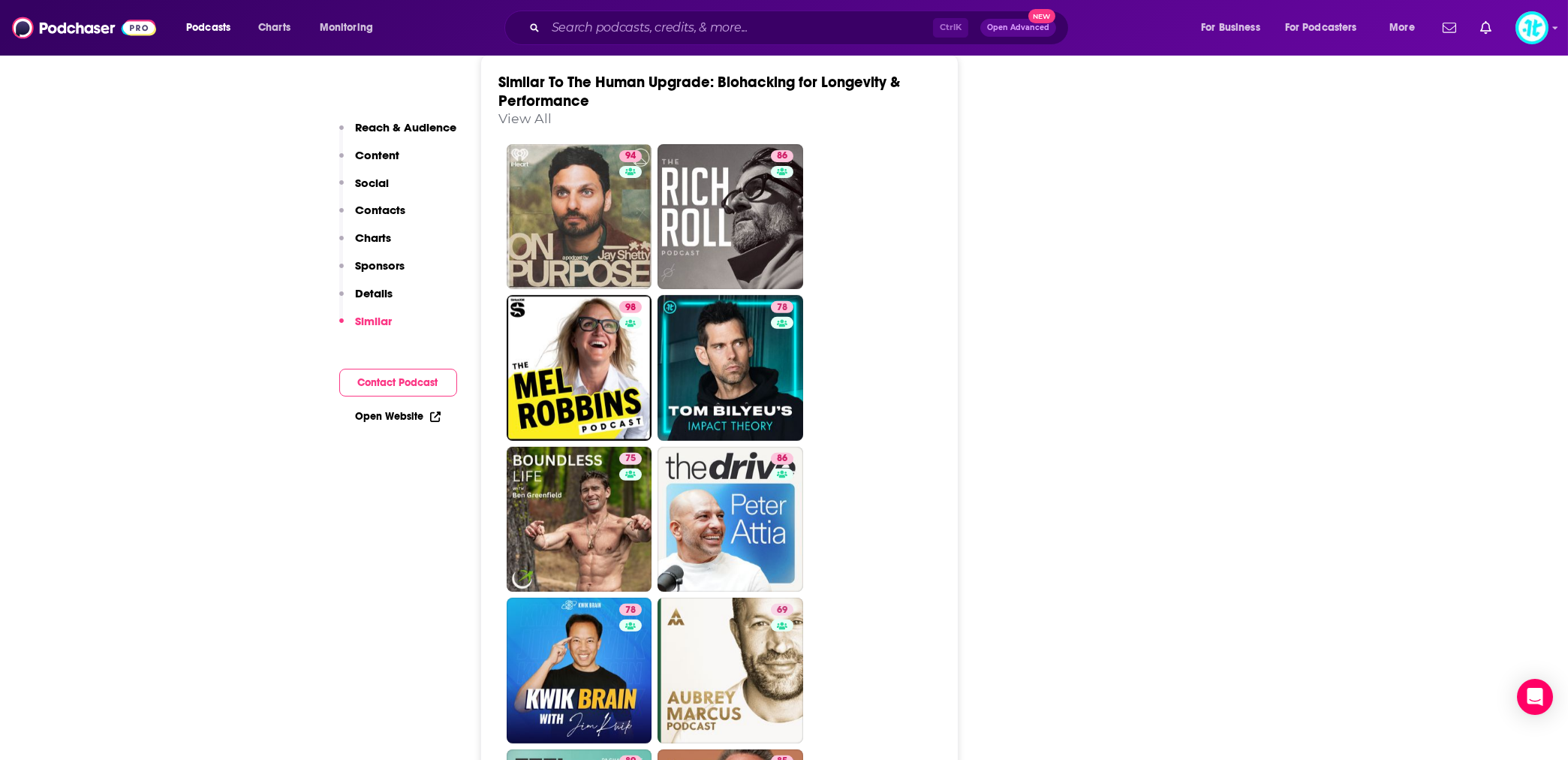
drag, startPoint x: 122, startPoint y: 0, endPoint x: 164, endPoint y: 181, distance: 185.8
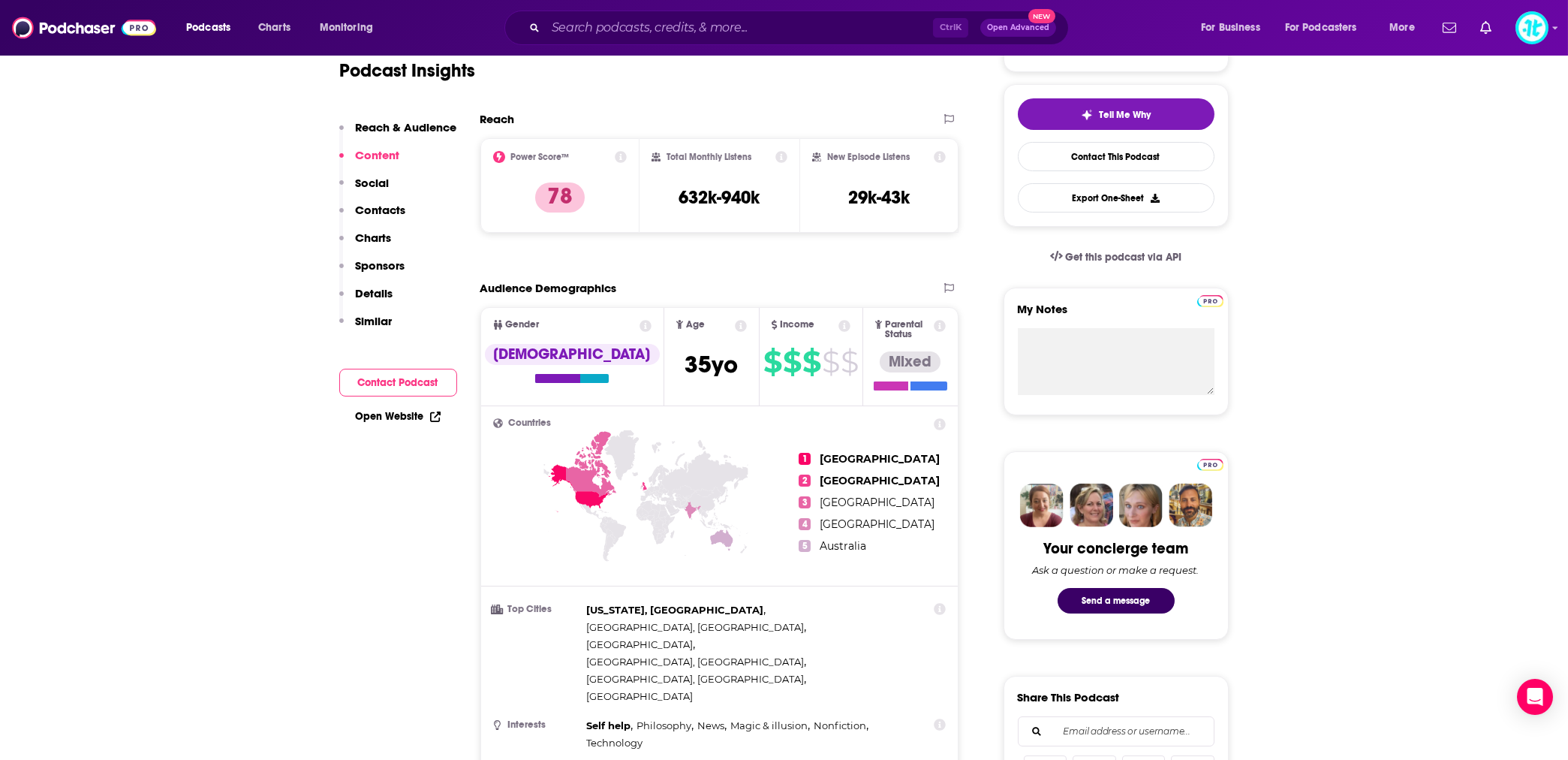
scroll to position [0, 0]
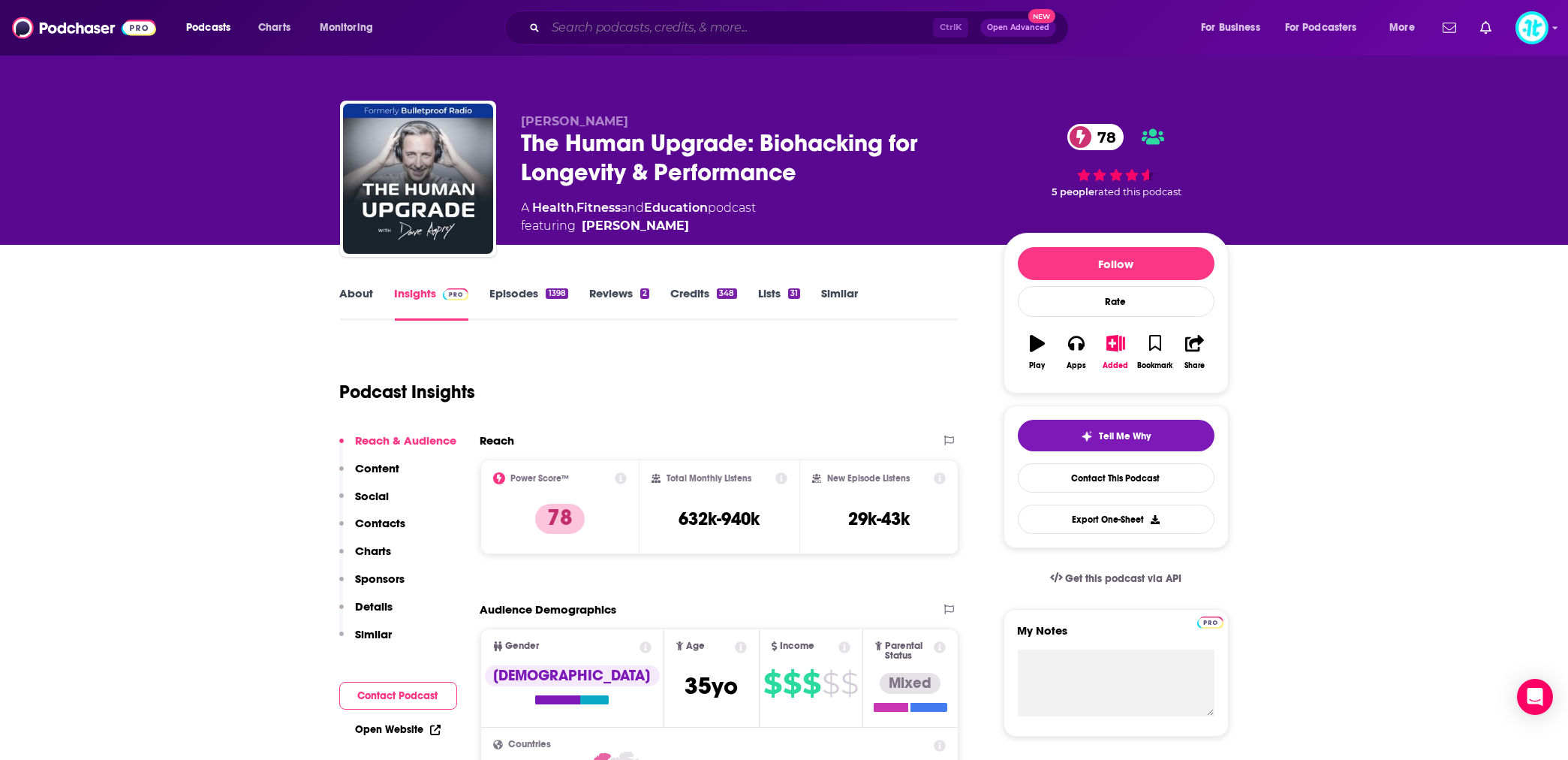
click at [609, 23] on input "Search podcasts, credits, & more..." at bounding box center [739, 28] width 387 height 24
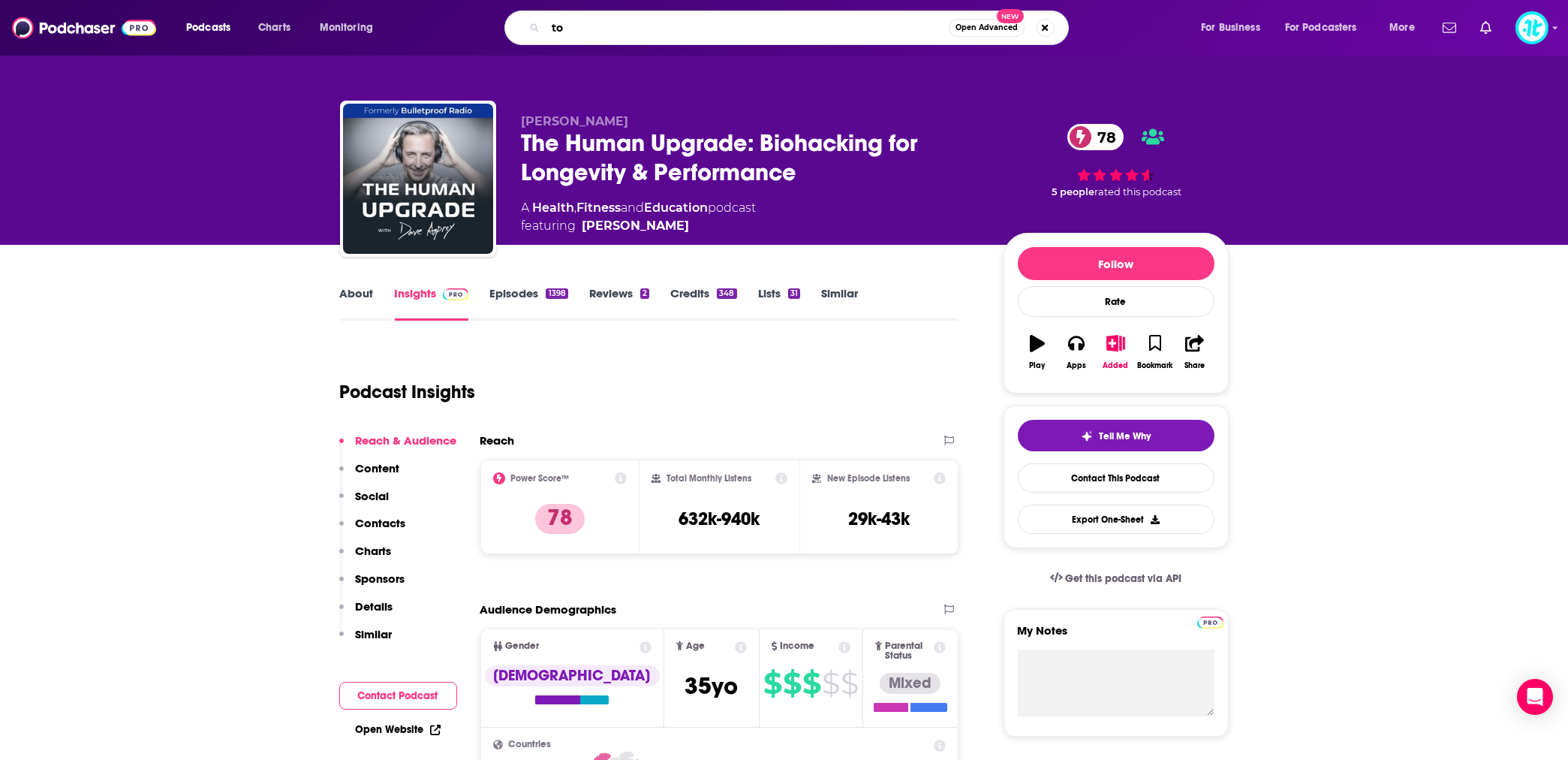
type input "t"
type input "impact theory"
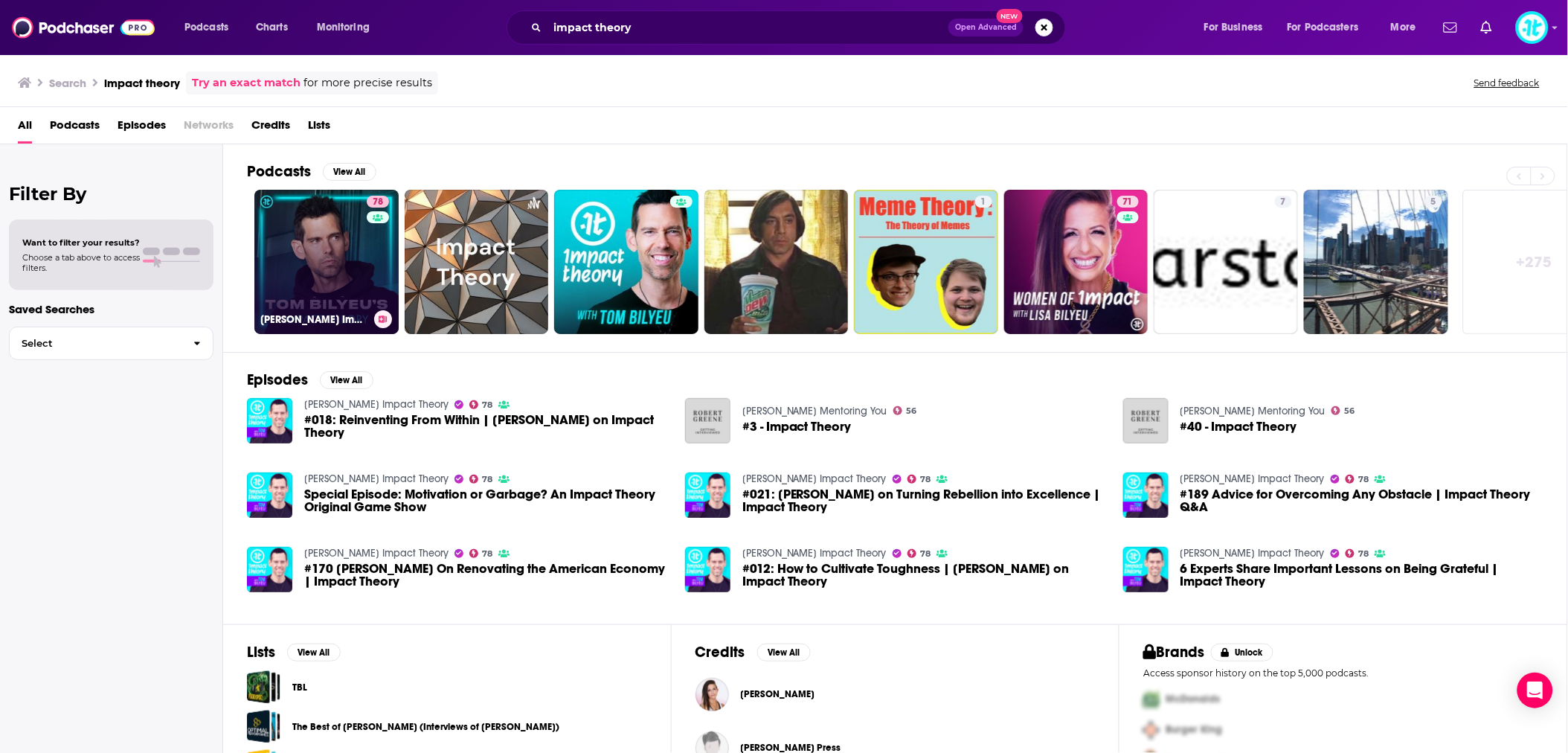
click at [345, 241] on link "78 [PERSON_NAME] Impact Theory" at bounding box center [327, 262] width 144 height 144
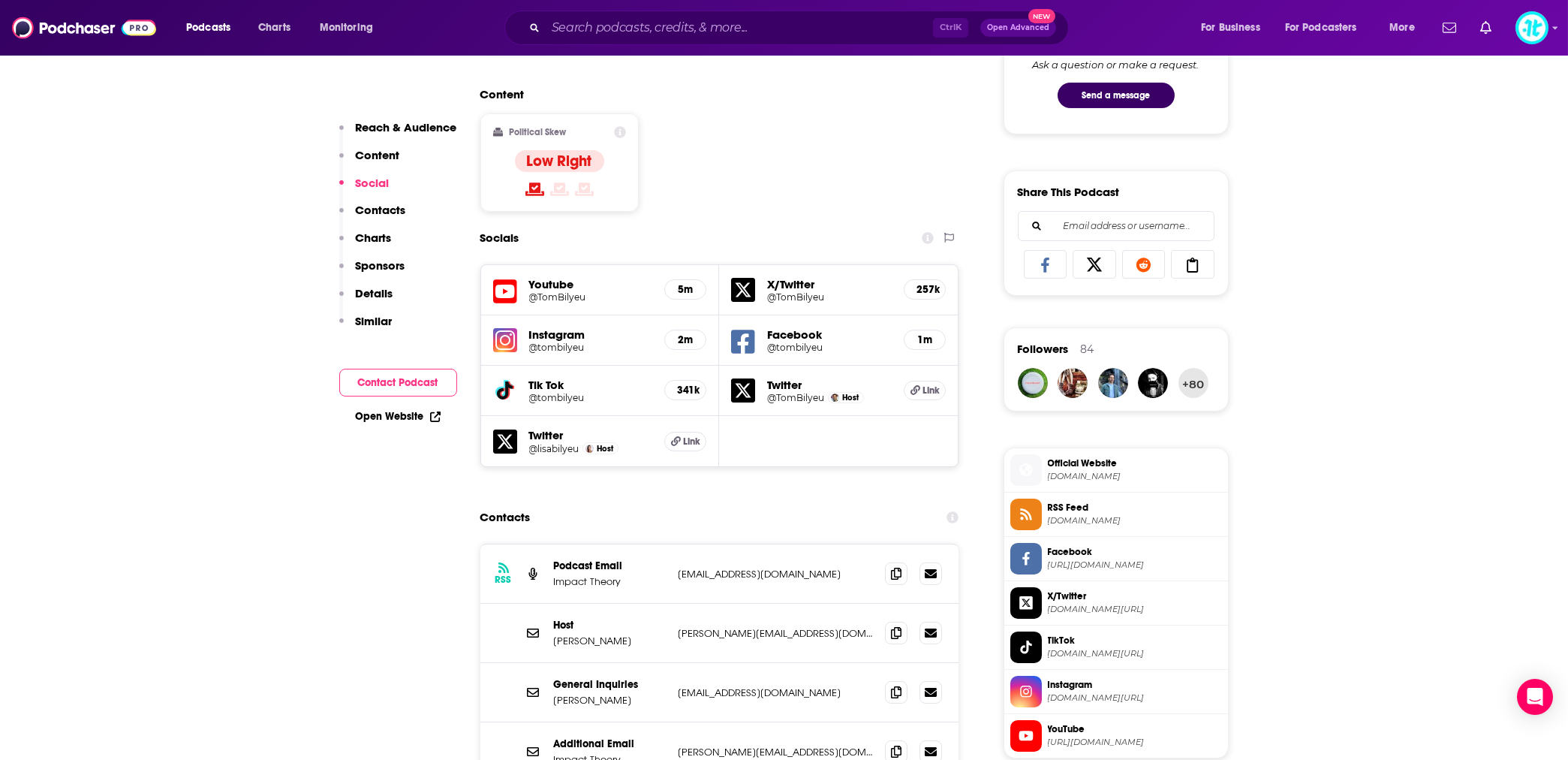
scroll to position [1068, 0]
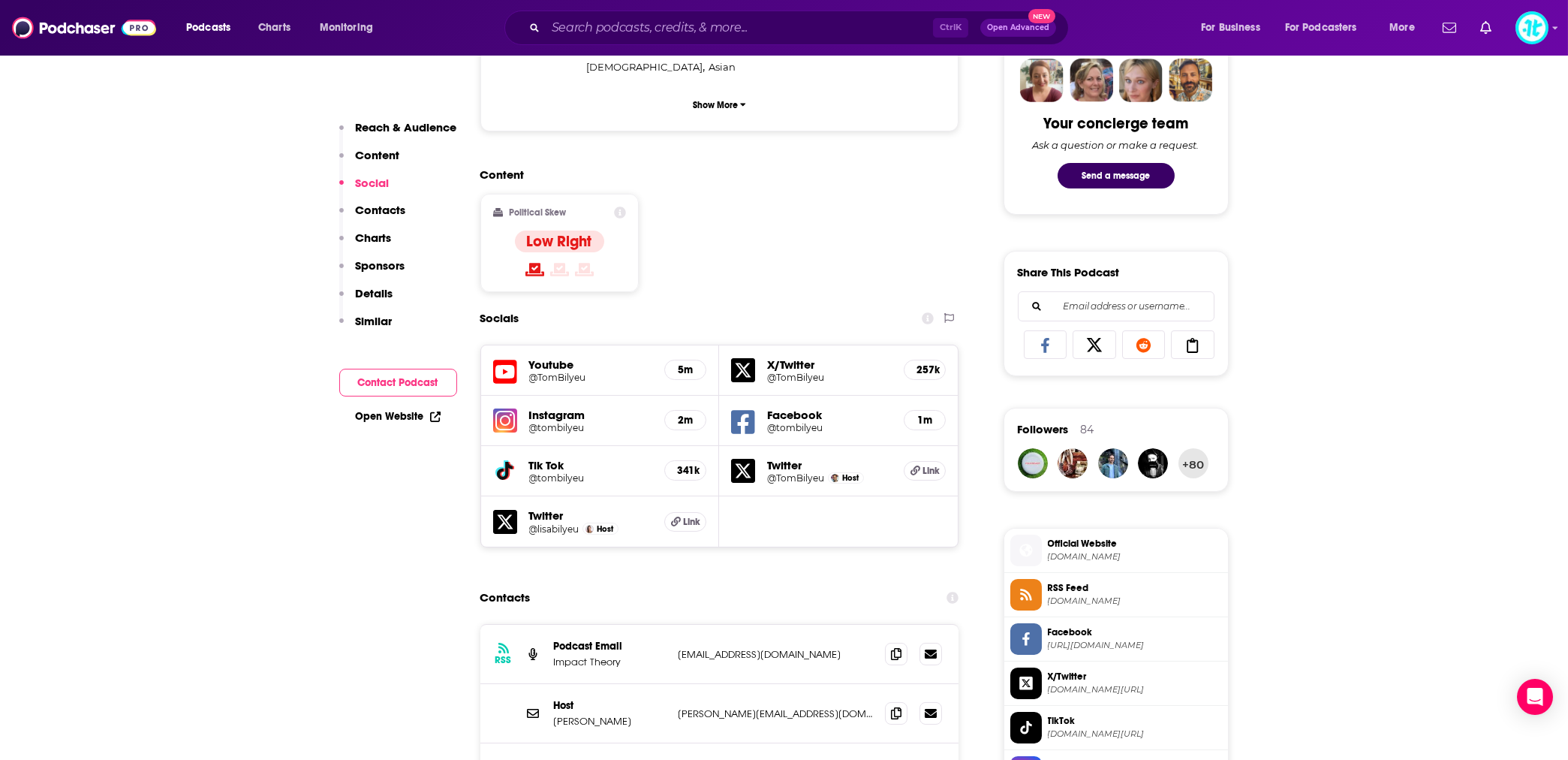
click at [624, 206] on icon at bounding box center [619, 212] width 12 height 12
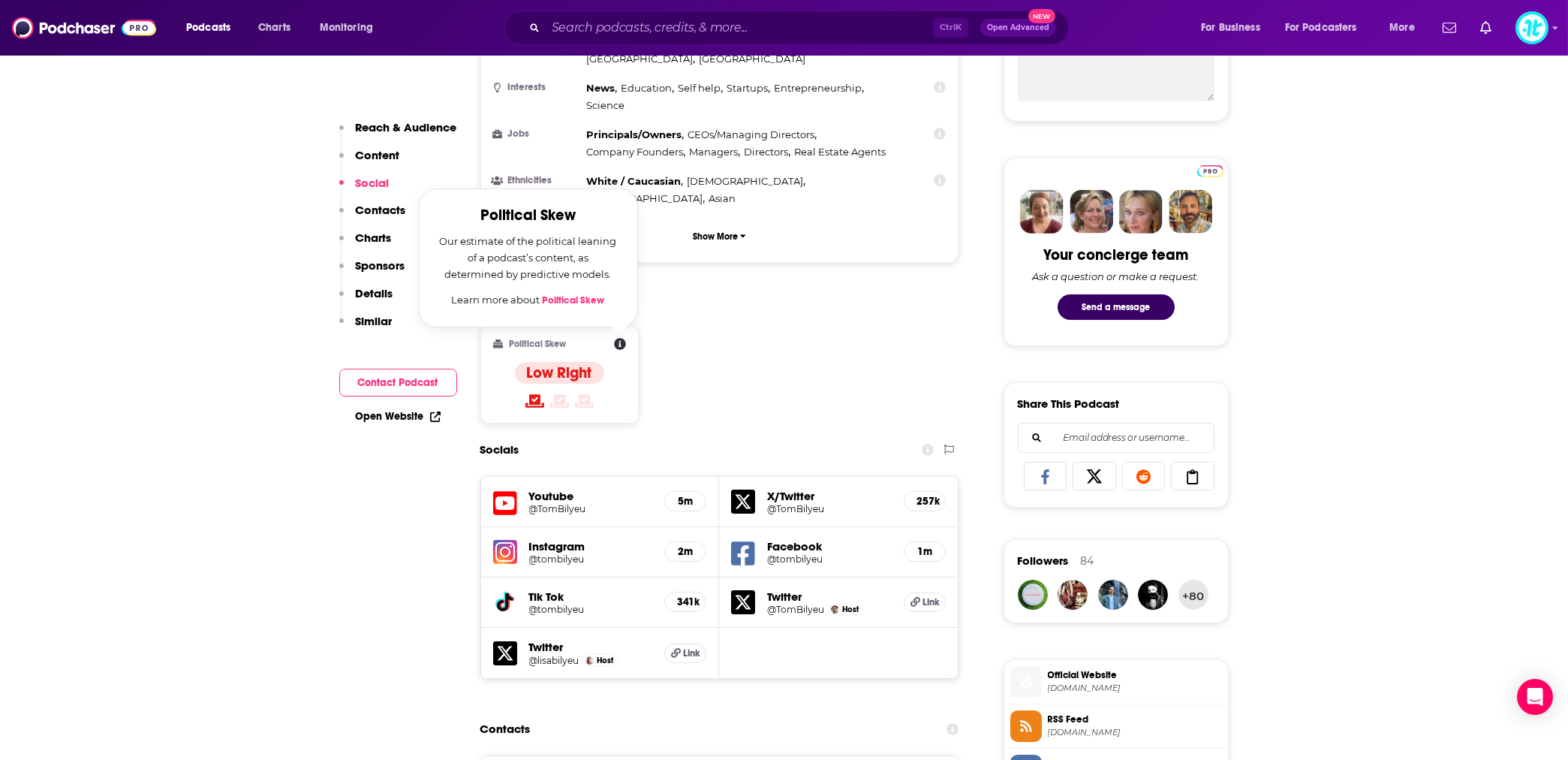
scroll to position [934, 0]
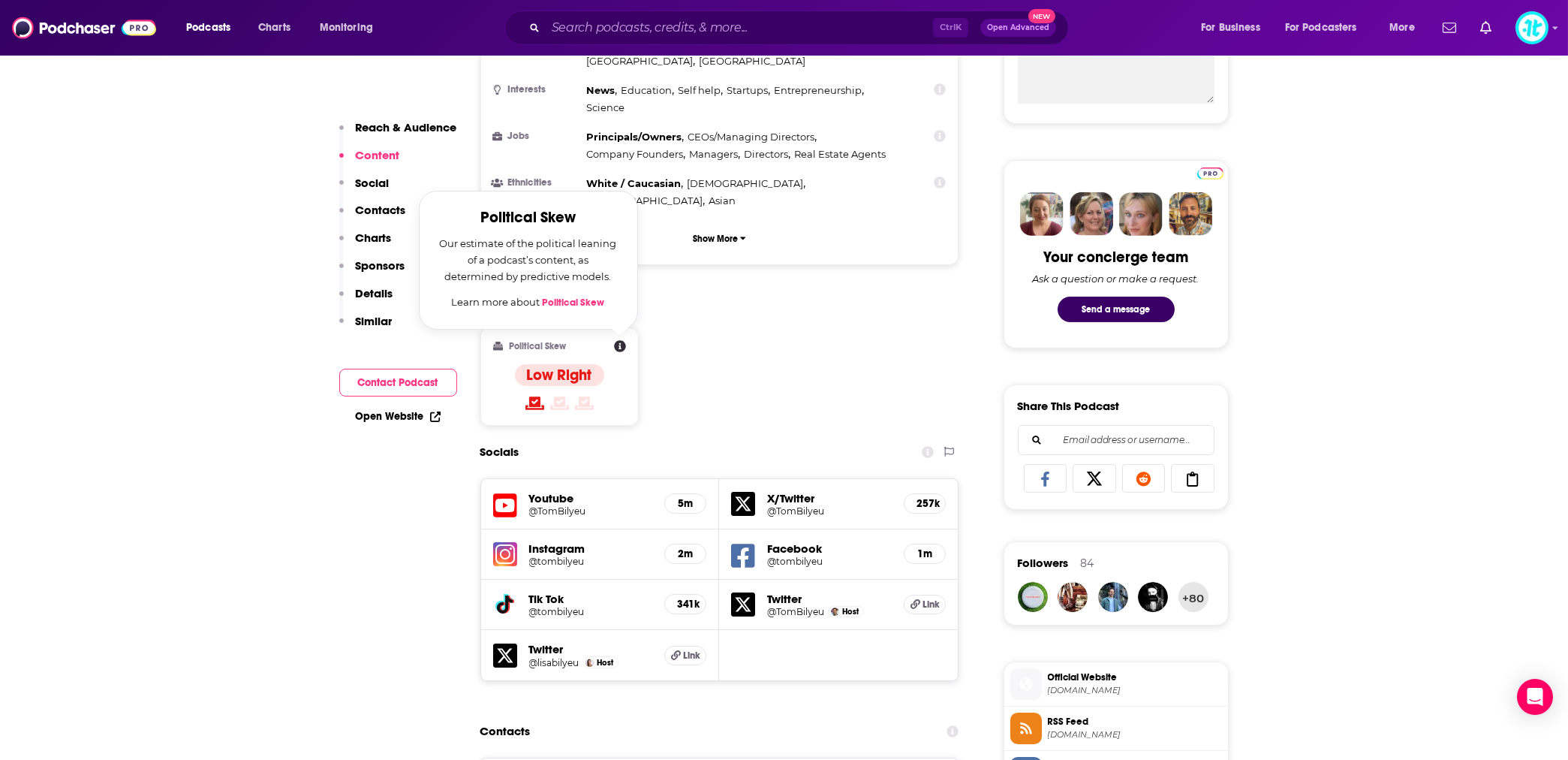
click at [571, 297] on link "Political Skew" at bounding box center [573, 302] width 62 height 12
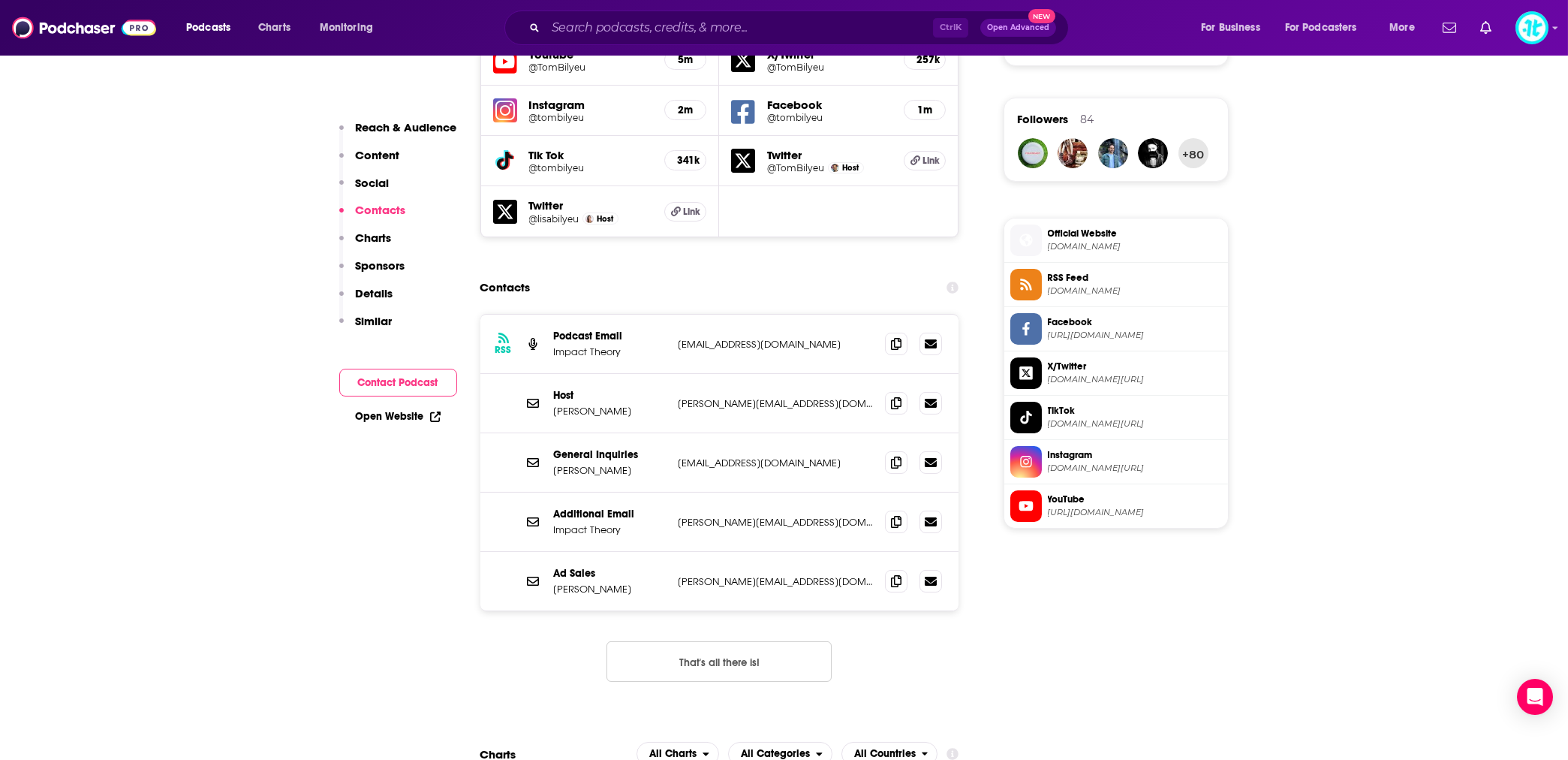
scroll to position [1401, 0]
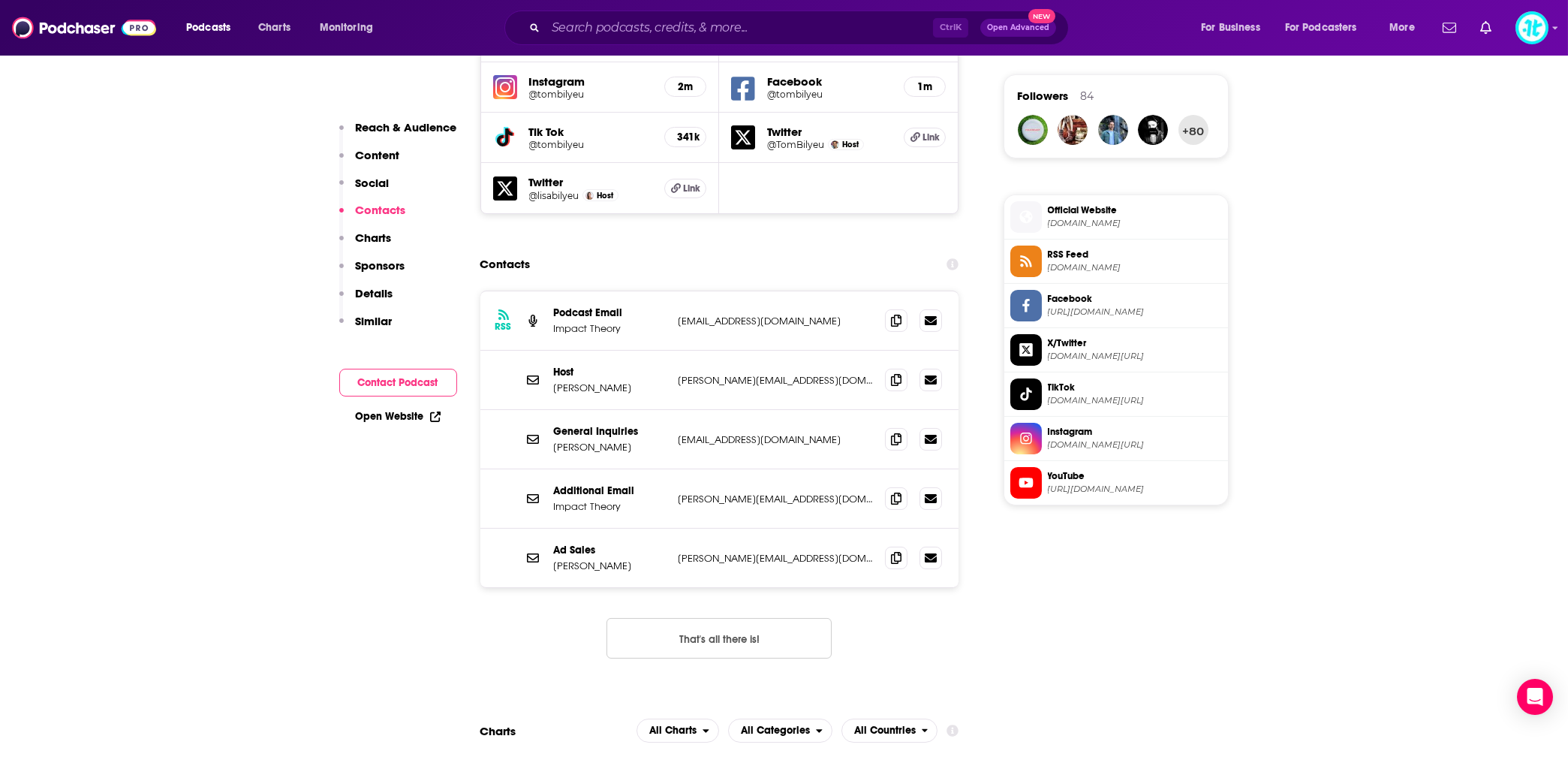
click at [534, 433] on icon at bounding box center [532, 439] width 12 height 12
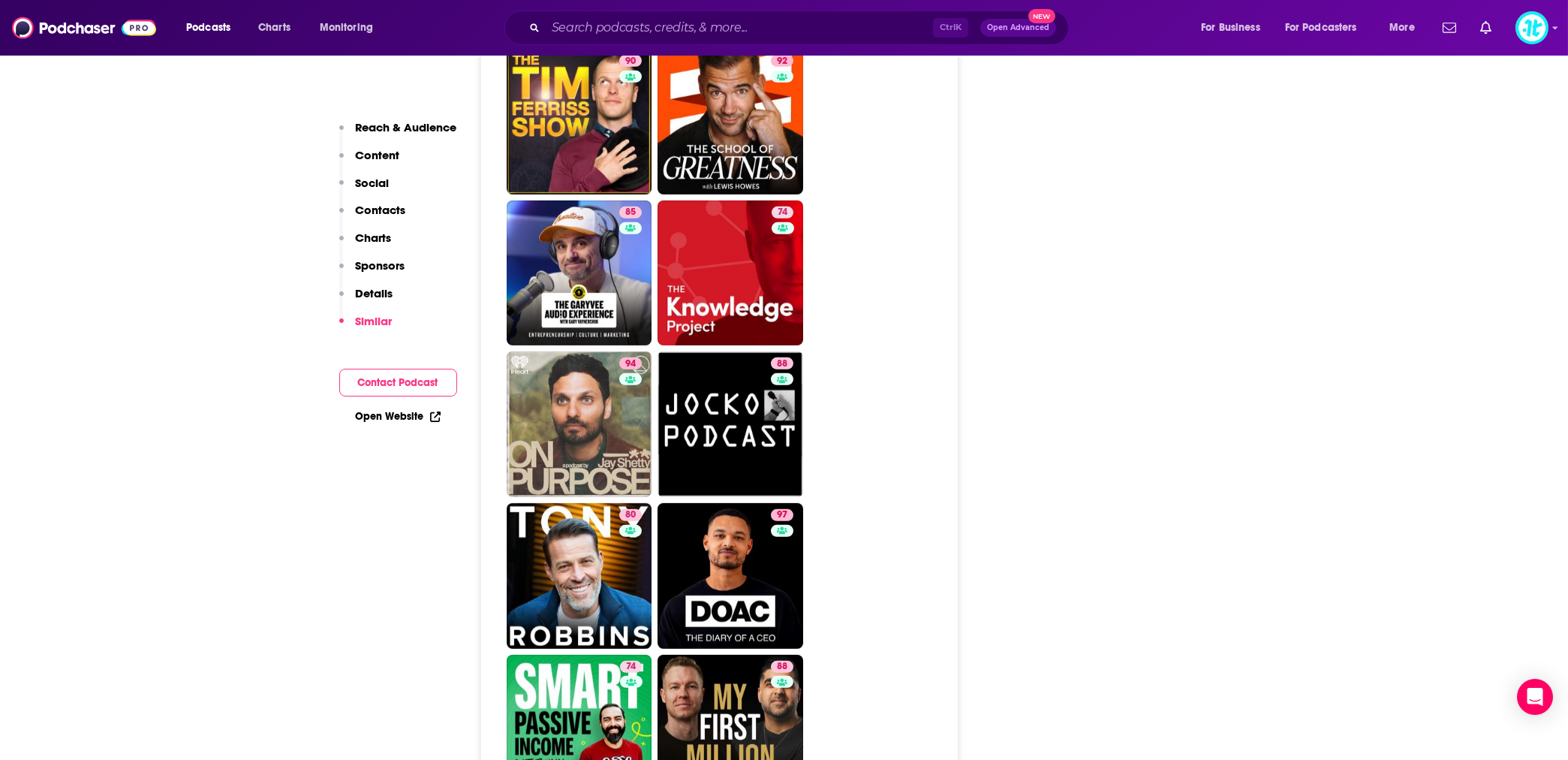
scroll to position [3469, 0]
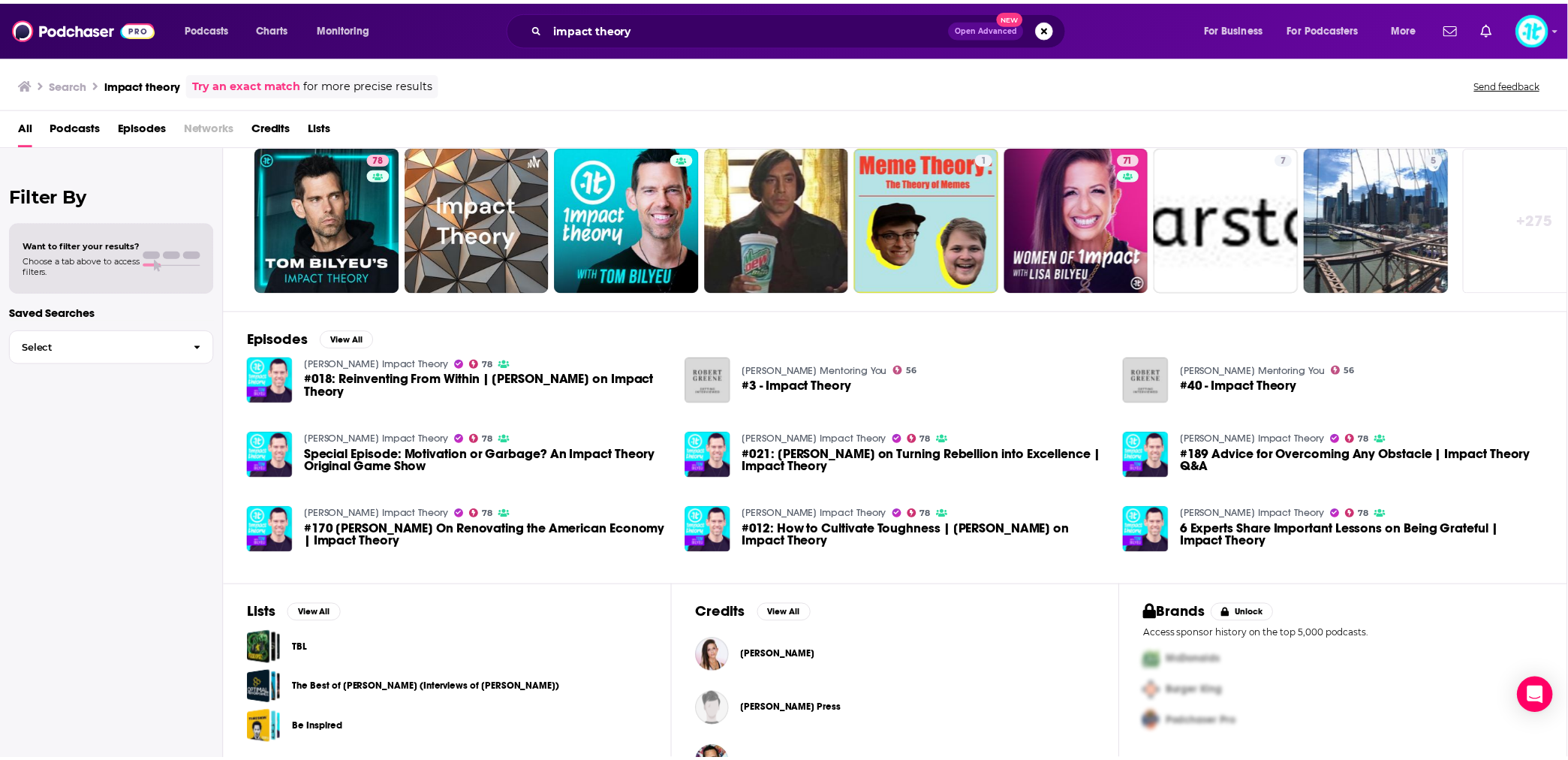
scroll to position [87, 0]
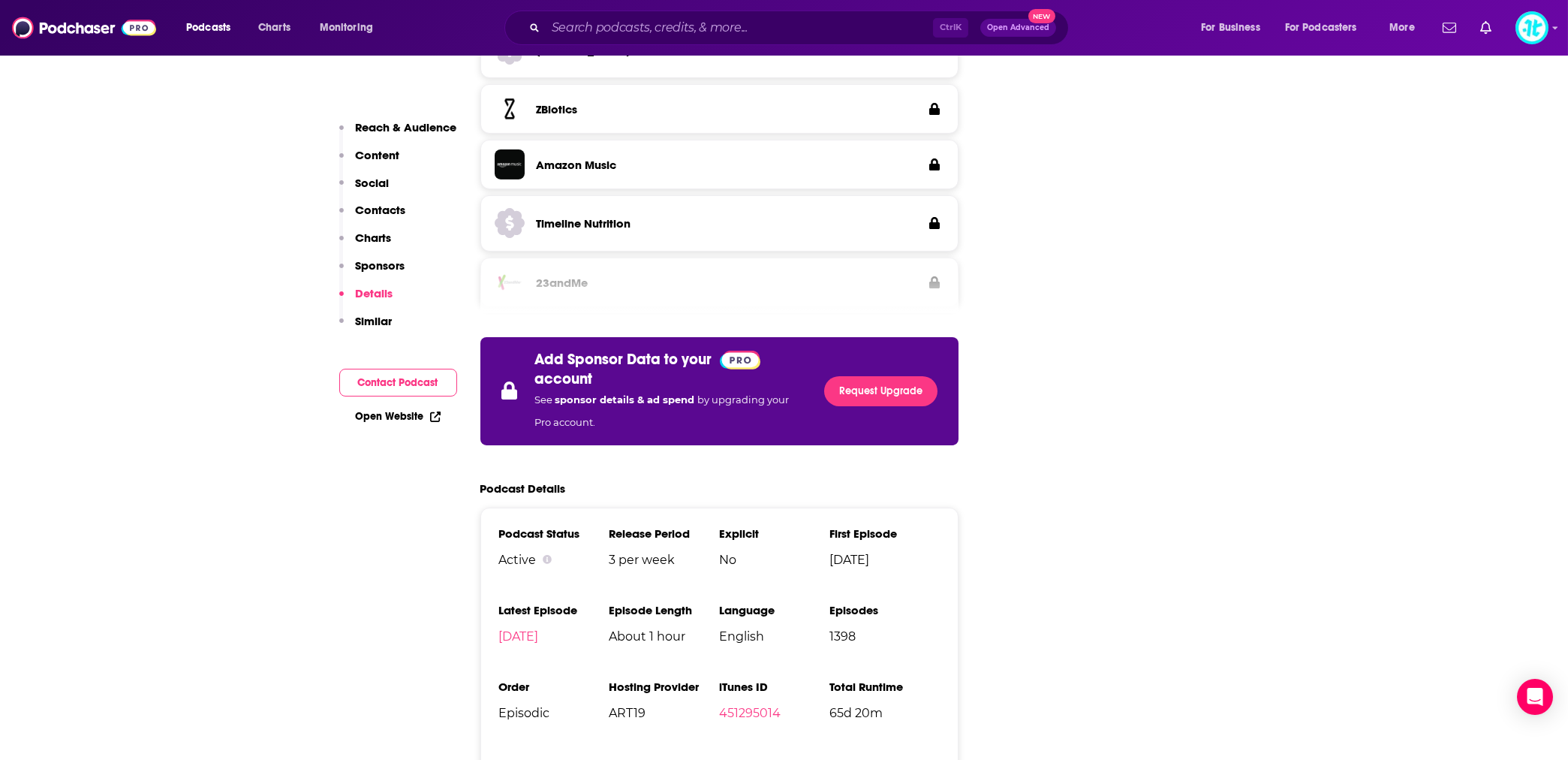
scroll to position [2535, 0]
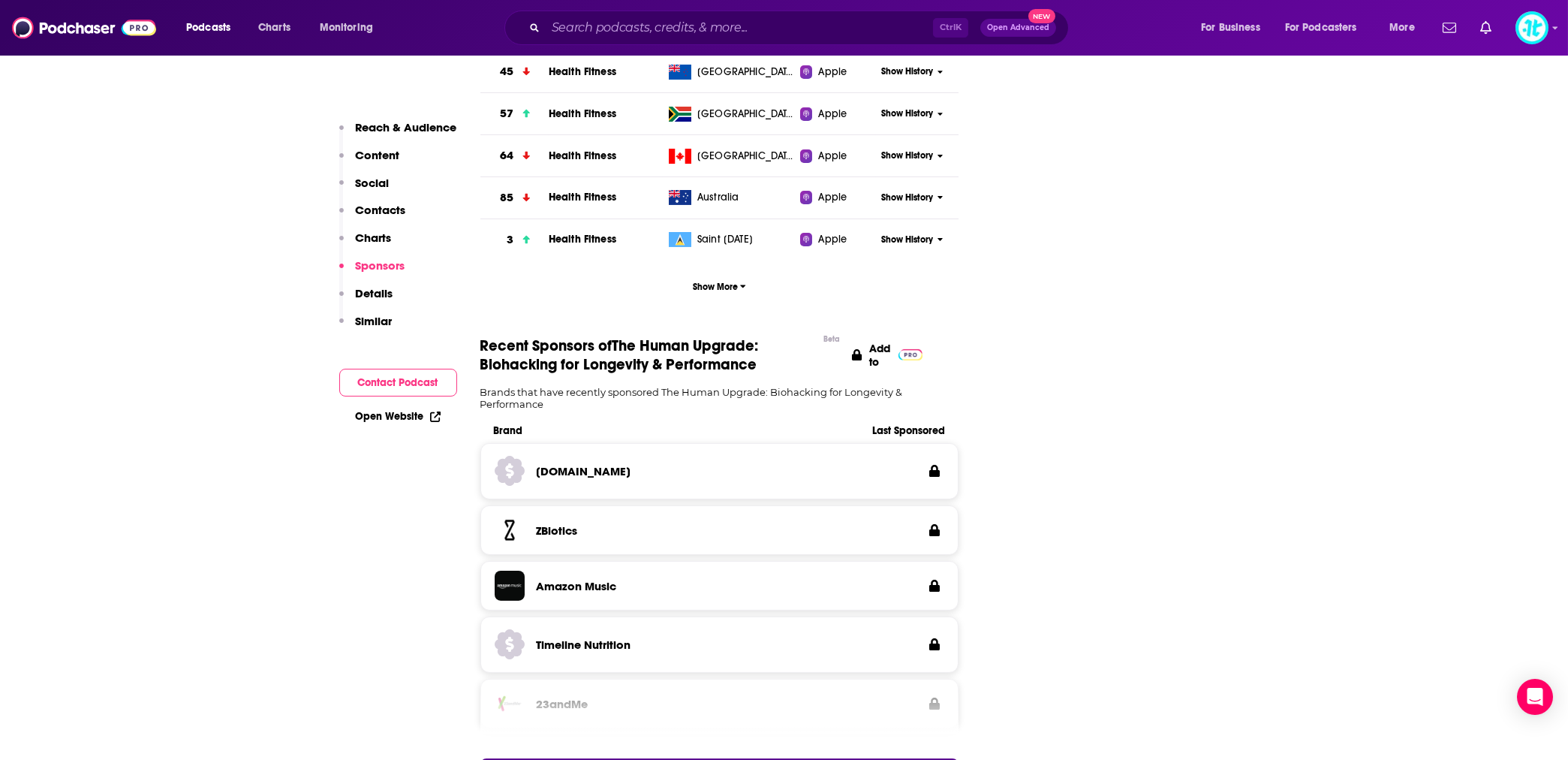
scroll to position [1934, 0]
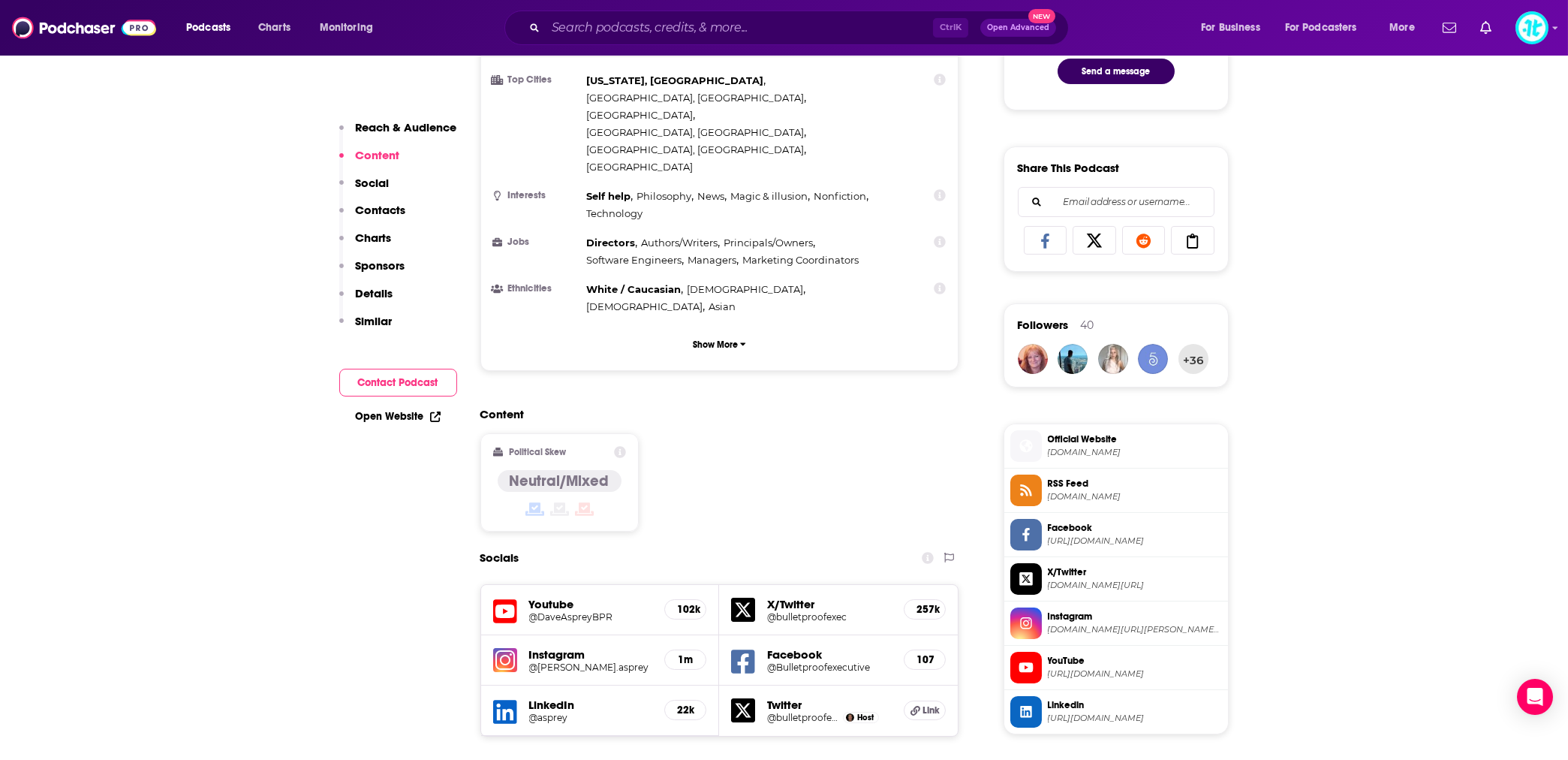
scroll to position [801, 0]
